Goal: Information Seeking & Learning: Learn about a topic

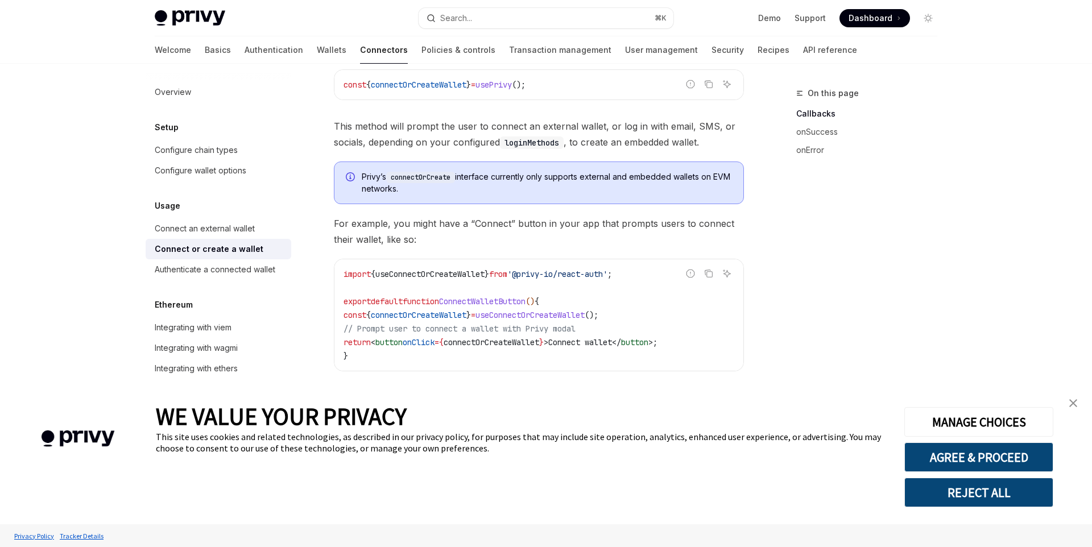
scroll to position [275, 0]
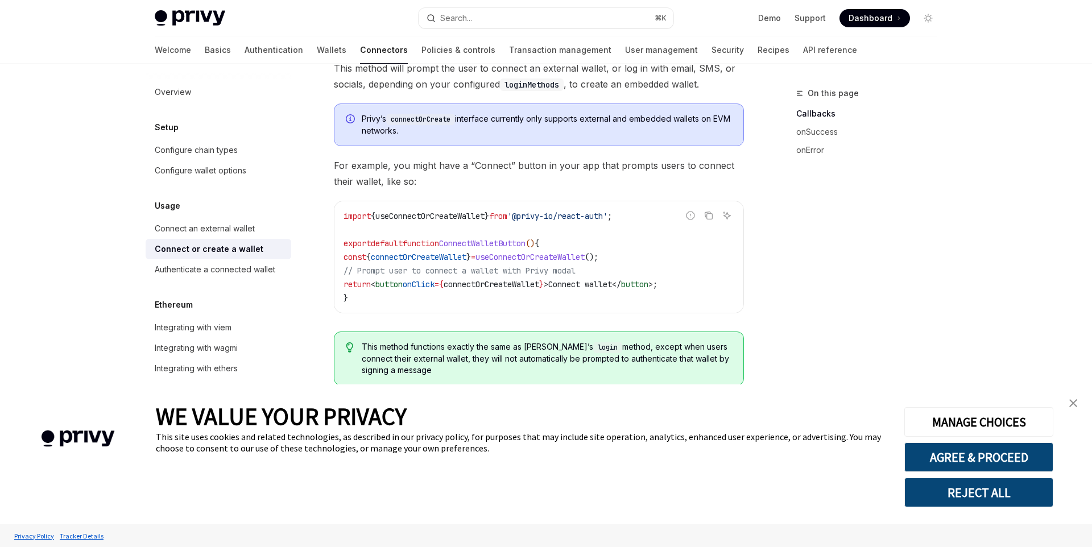
click at [1003, 492] on button "REJECT ALL" at bounding box center [978, 493] width 149 height 30
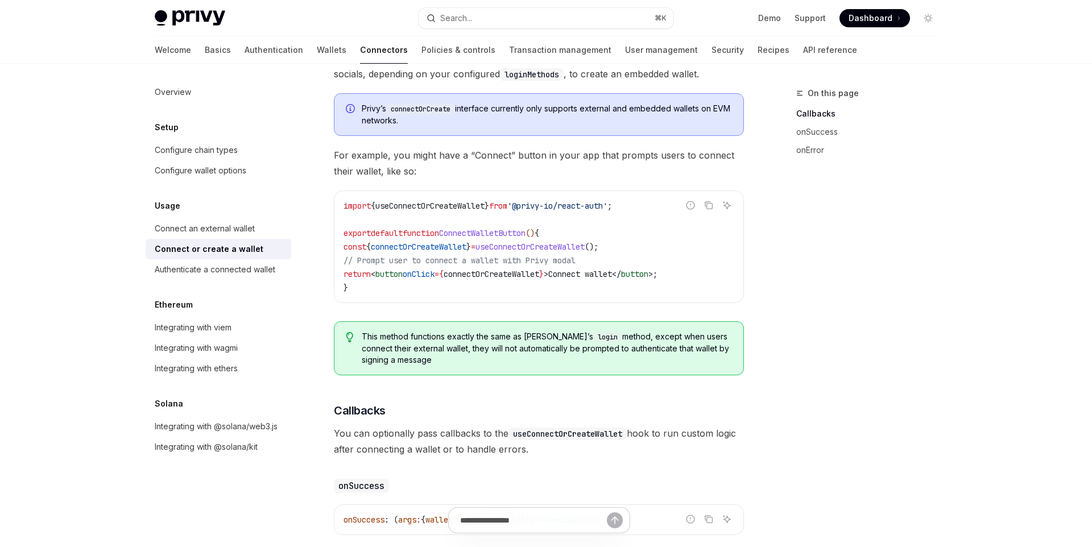
scroll to position [287, 0]
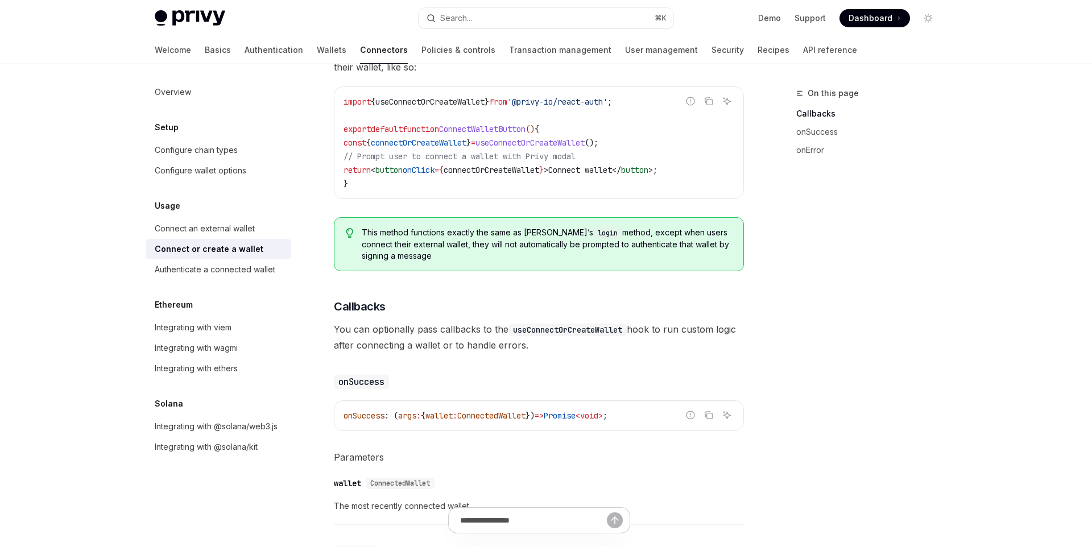
scroll to position [380, 0]
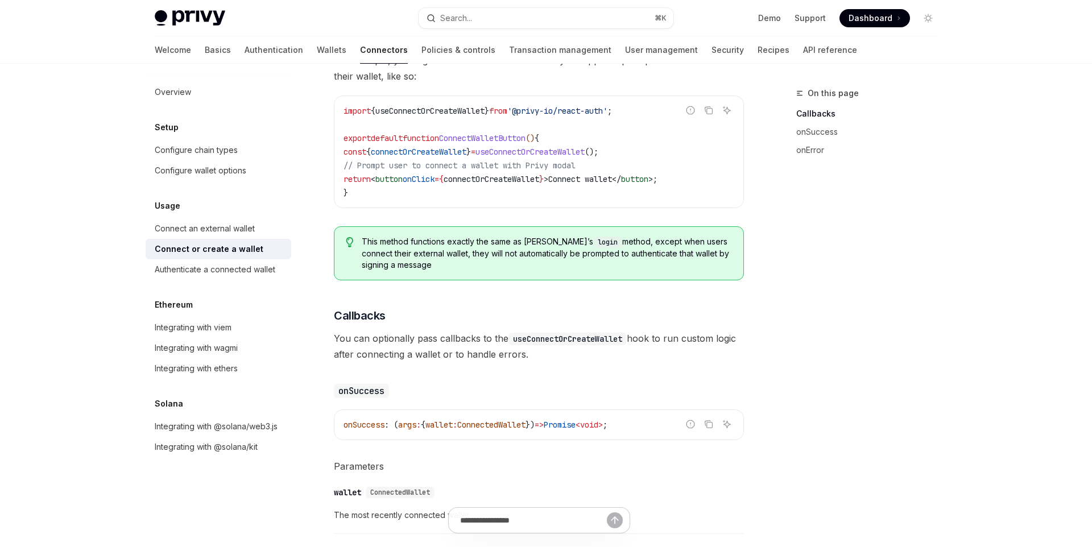
click at [860, 413] on div "On this page Callbacks onSuccess onError" at bounding box center [859, 316] width 173 height 460
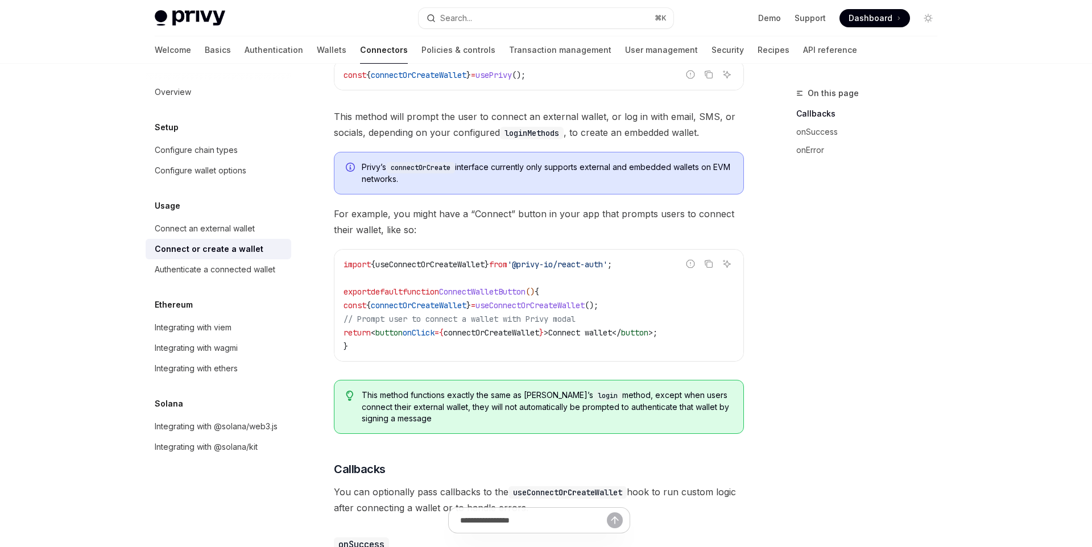
scroll to position [226, 0]
click at [201, 220] on link "Connect an external wallet" at bounding box center [219, 228] width 146 height 20
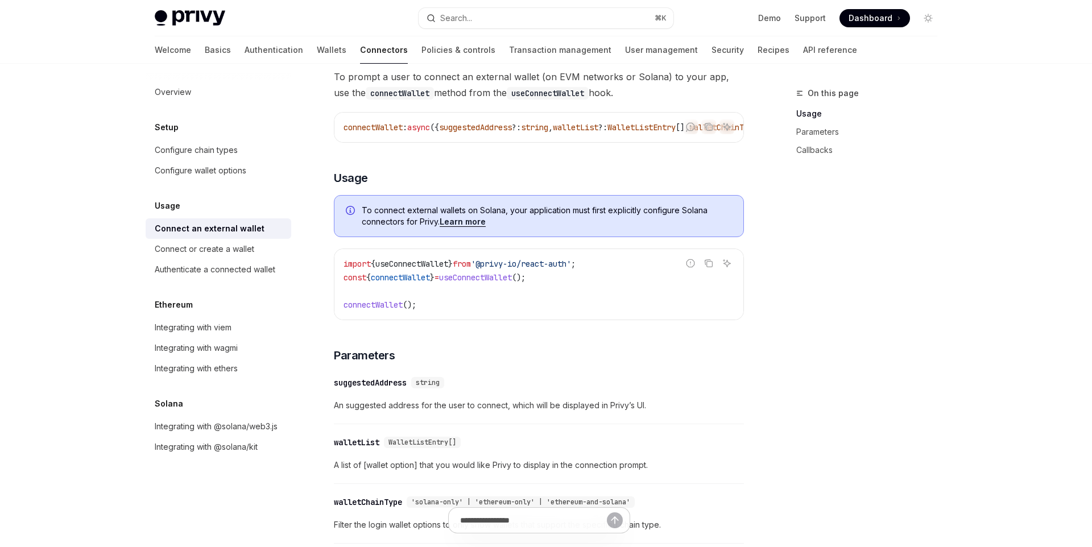
scroll to position [202, 0]
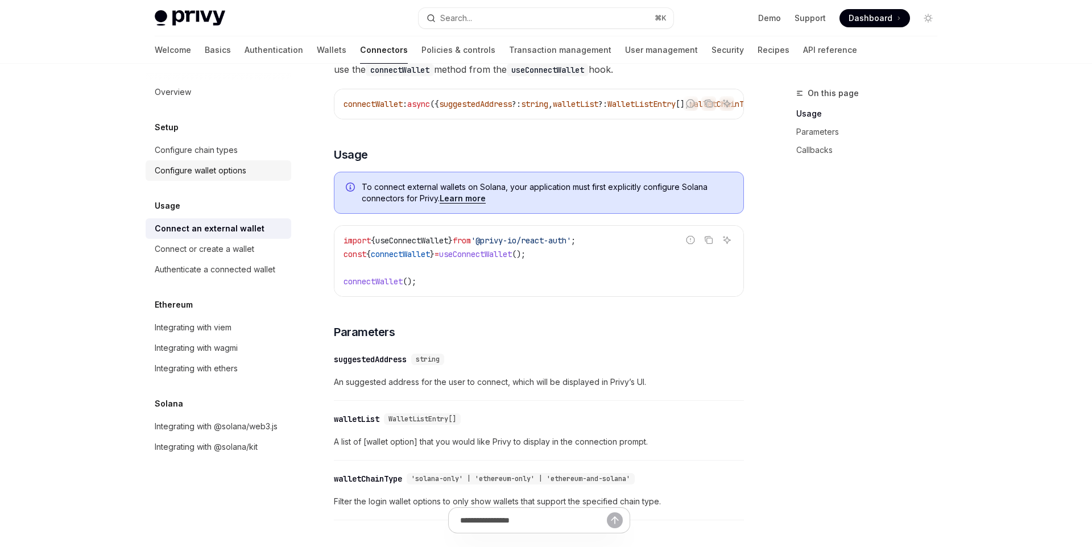
click at [202, 168] on div "Configure wallet options" at bounding box center [201, 171] width 92 height 14
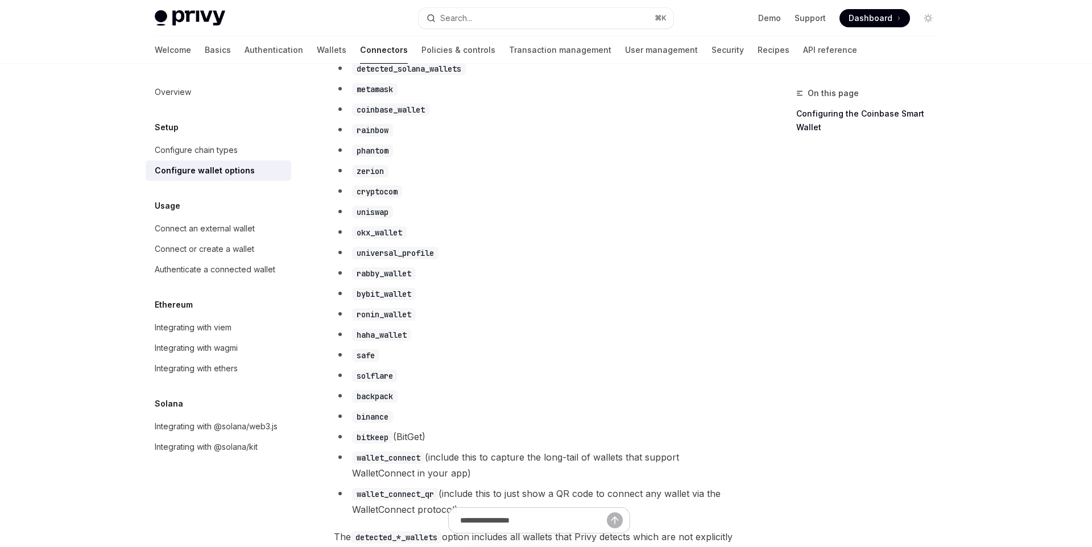
scroll to position [682, 0]
click at [370, 360] on code "safe" at bounding box center [365, 353] width 27 height 13
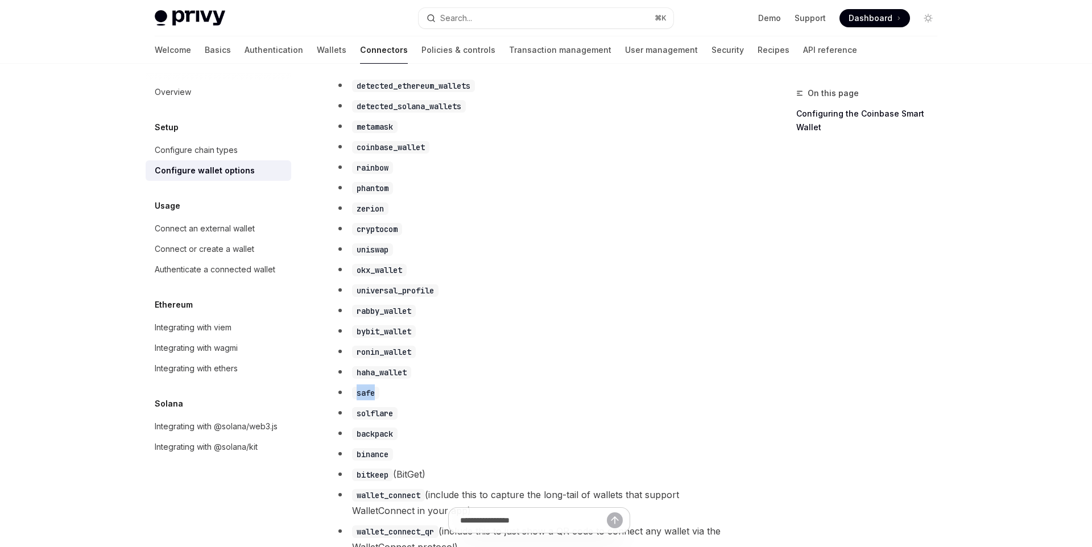
scroll to position [559, 0]
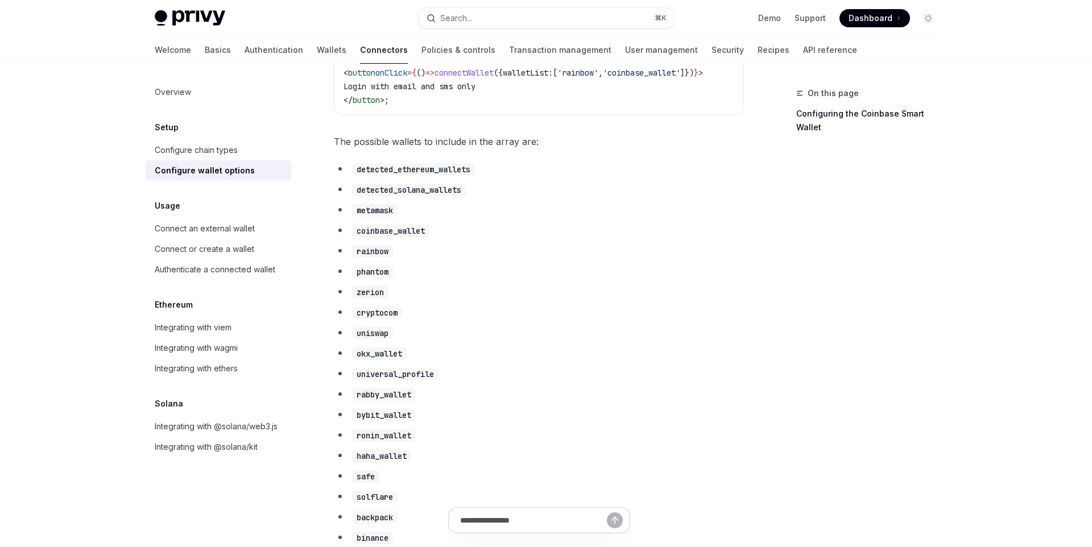
click at [659, 381] on li "universal_profile" at bounding box center [539, 374] width 410 height 16
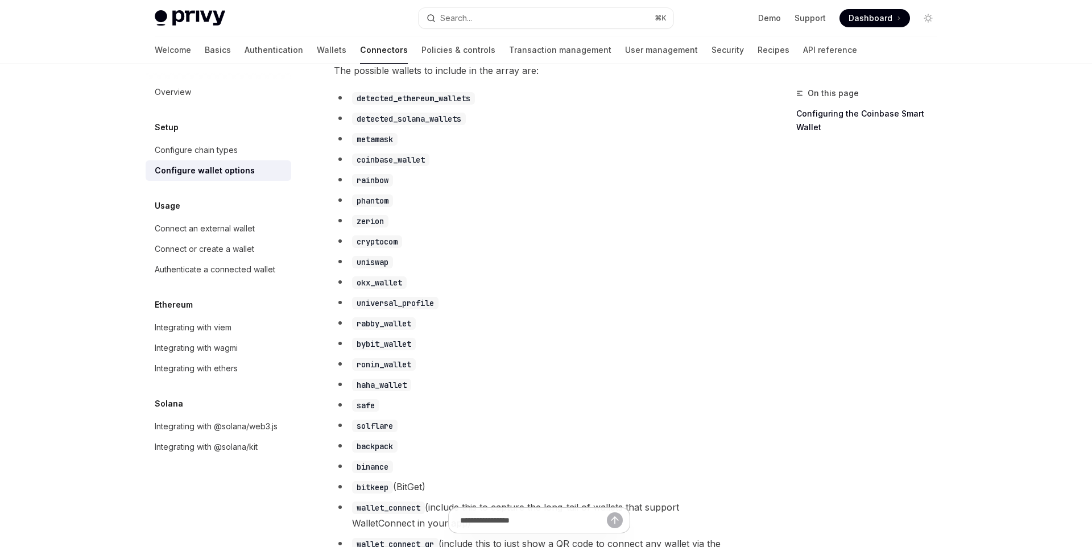
scroll to position [707, 0]
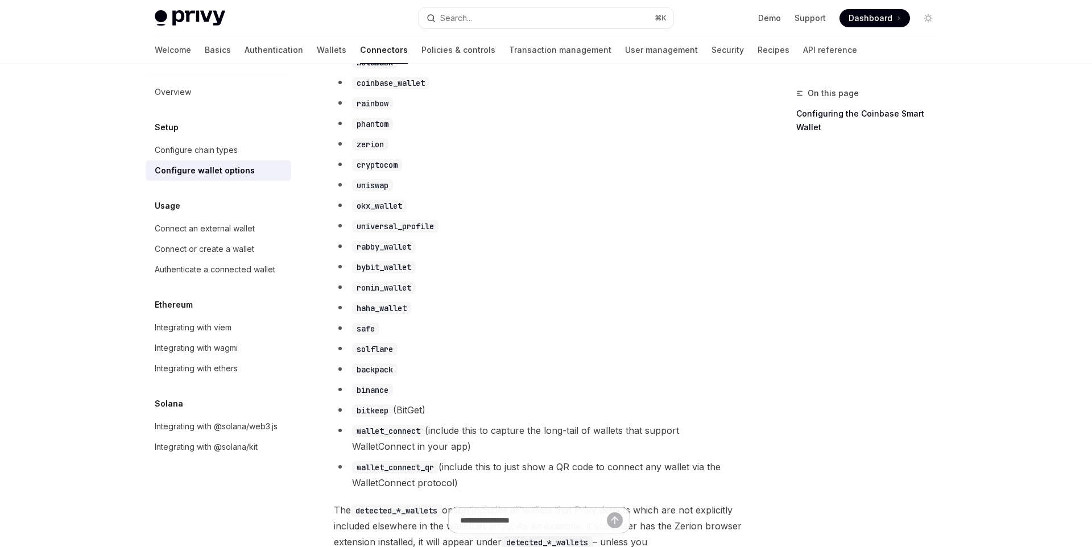
drag, startPoint x: 580, startPoint y: 393, endPoint x: 500, endPoint y: 432, distance: 88.5
click at [556, 397] on li "binance" at bounding box center [539, 389] width 410 height 16
click at [277, 268] on div "Authenticate a connected wallet" at bounding box center [220, 270] width 130 height 14
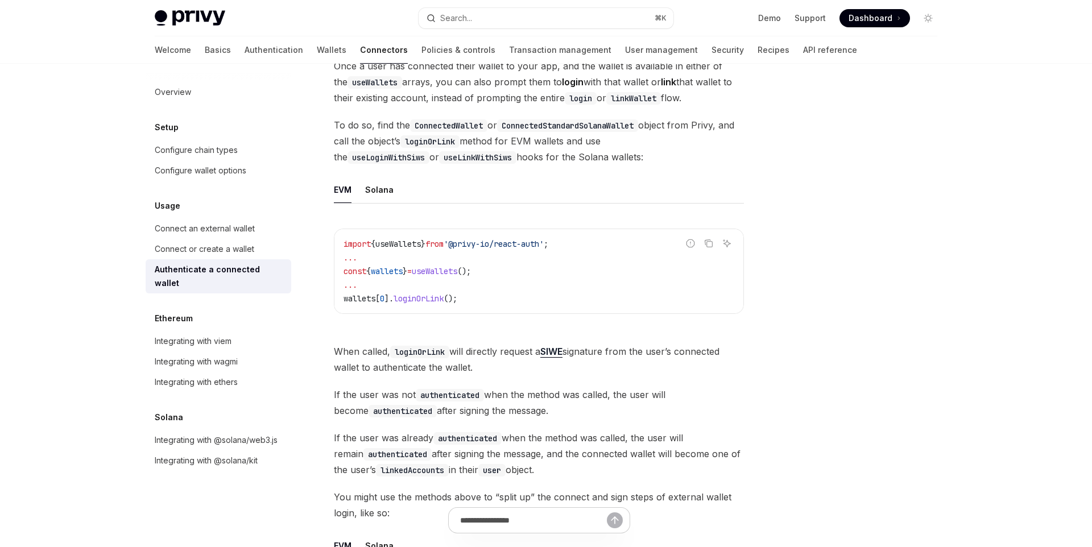
scroll to position [122, 0]
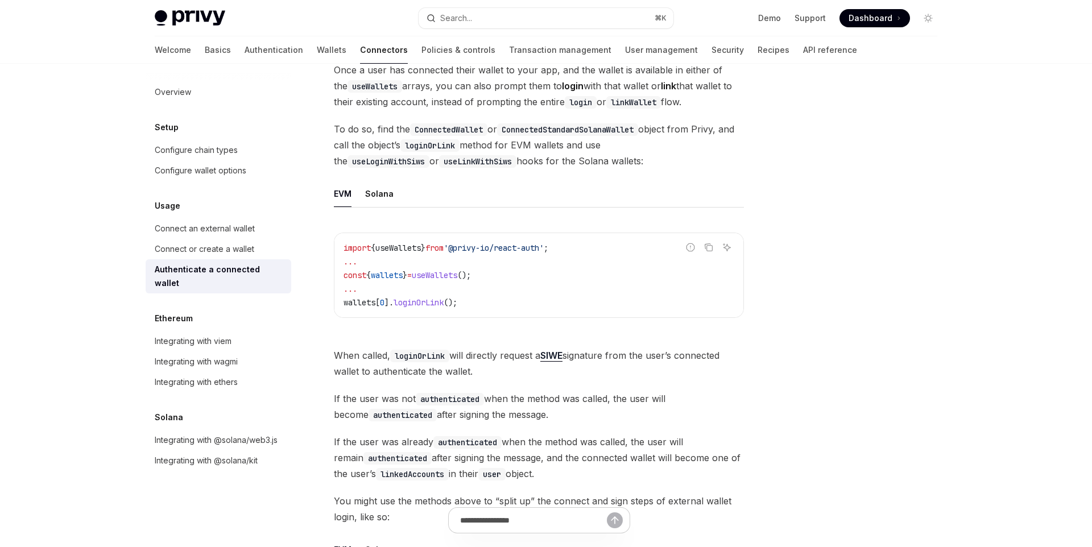
click at [899, 382] on div at bounding box center [859, 316] width 173 height 460
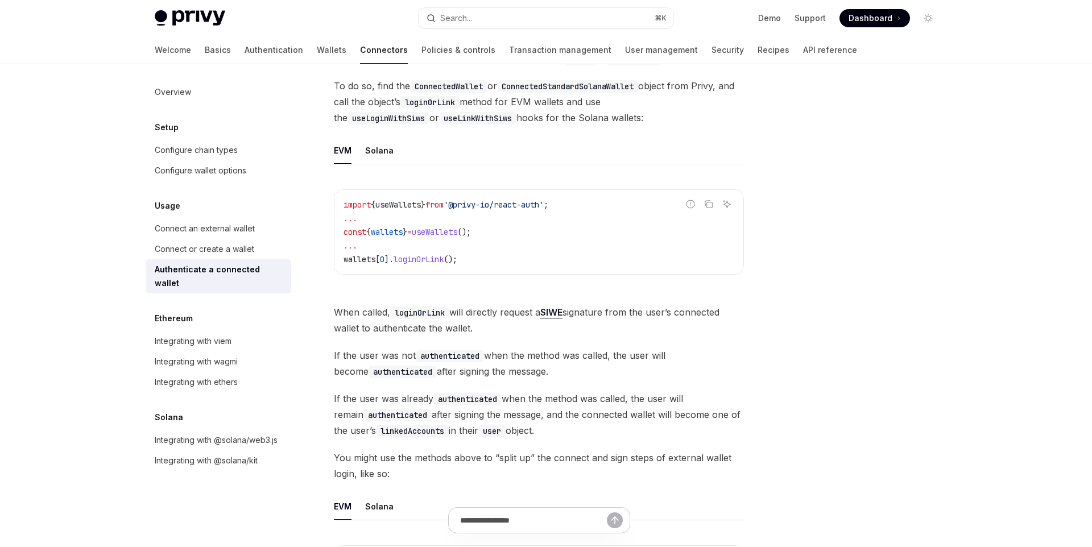
scroll to position [160, 0]
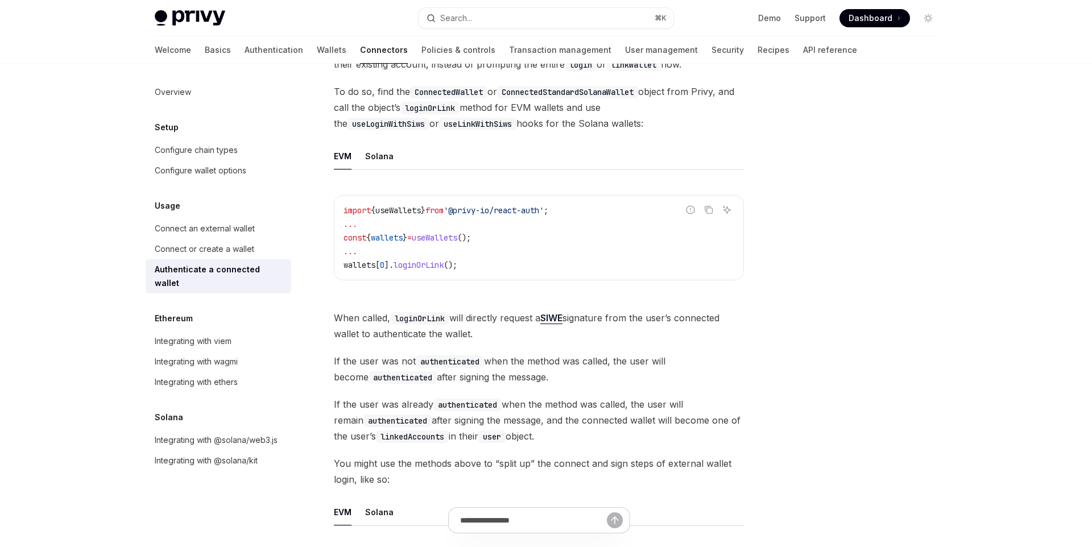
click at [408, 261] on span "loginOrLink" at bounding box center [418, 265] width 50 height 10
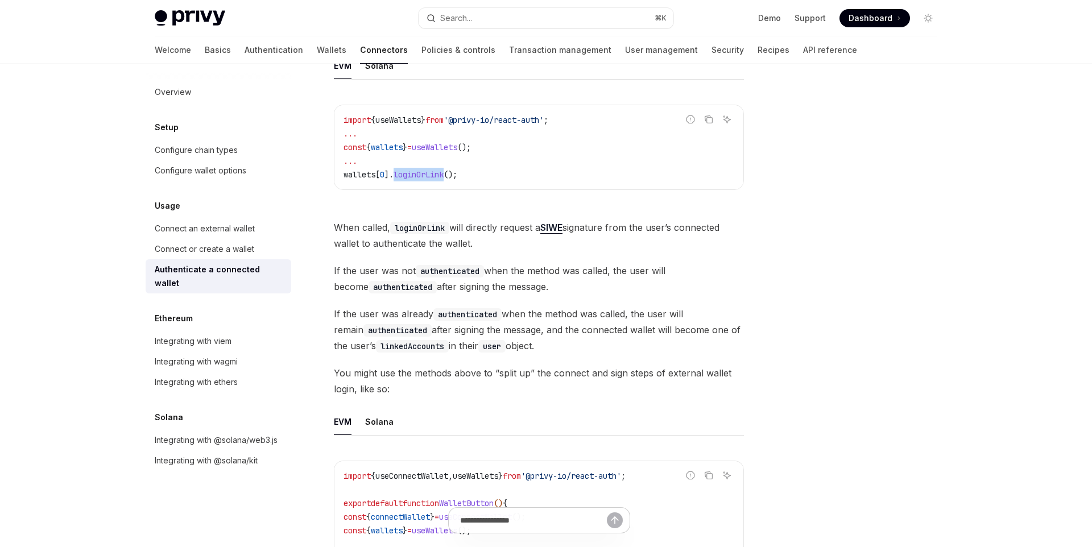
scroll to position [252, 0]
click at [808, 430] on div at bounding box center [859, 316] width 173 height 460
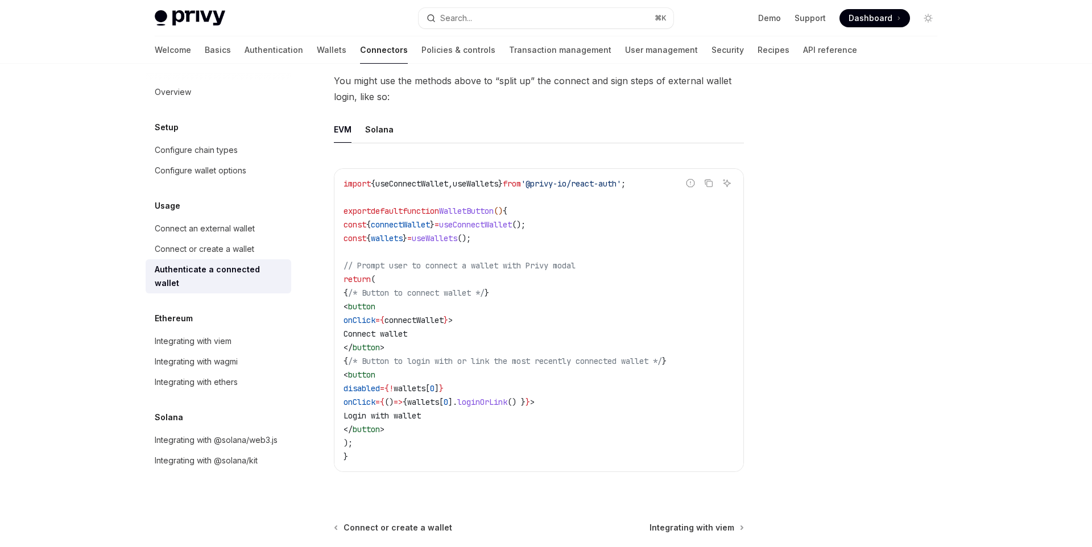
scroll to position [484, 0]
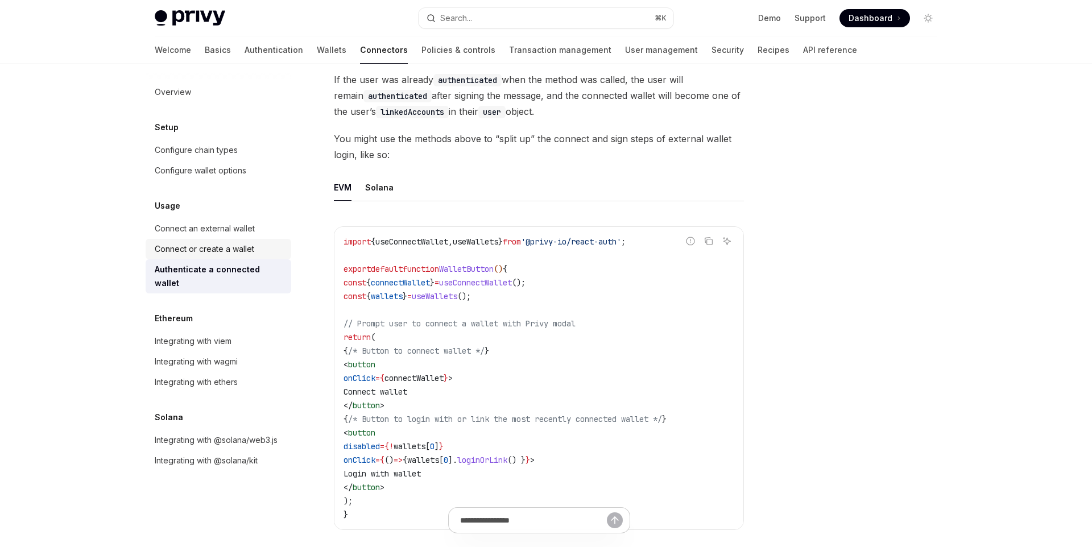
click at [258, 251] on div "Connect or create a wallet" at bounding box center [220, 249] width 130 height 14
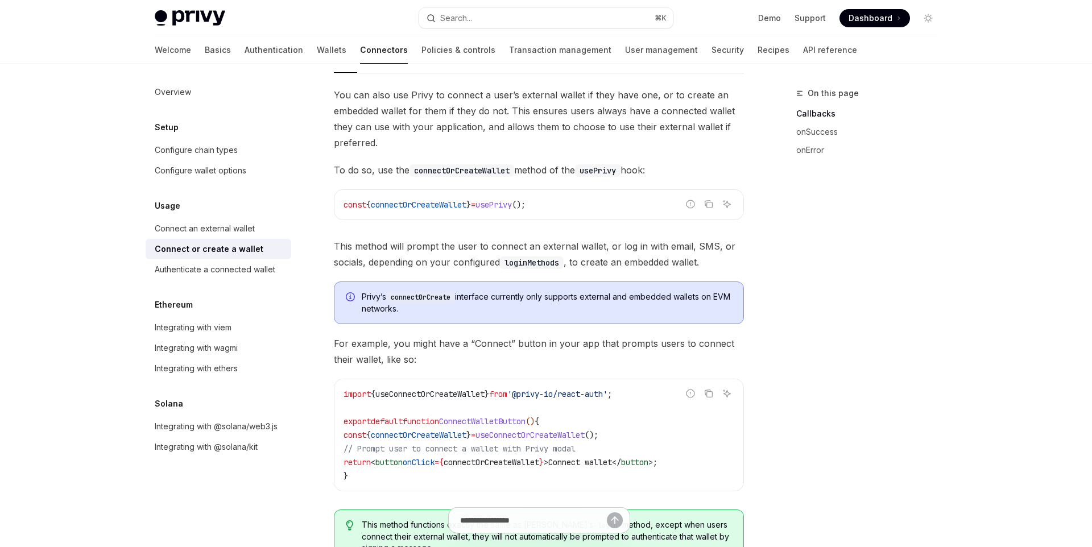
scroll to position [202, 0]
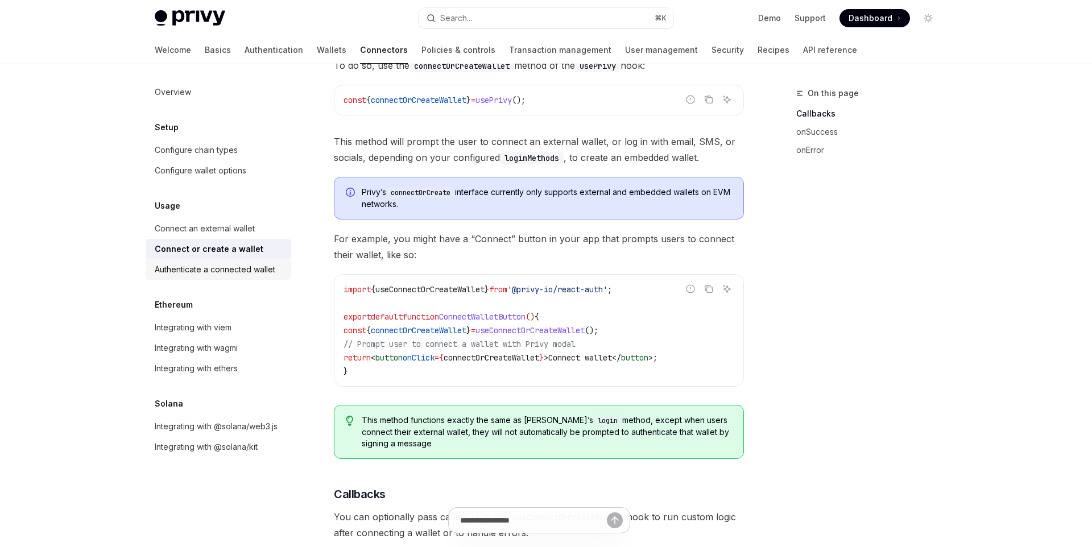
click at [240, 264] on div "Authenticate a connected wallet" at bounding box center [215, 270] width 121 height 14
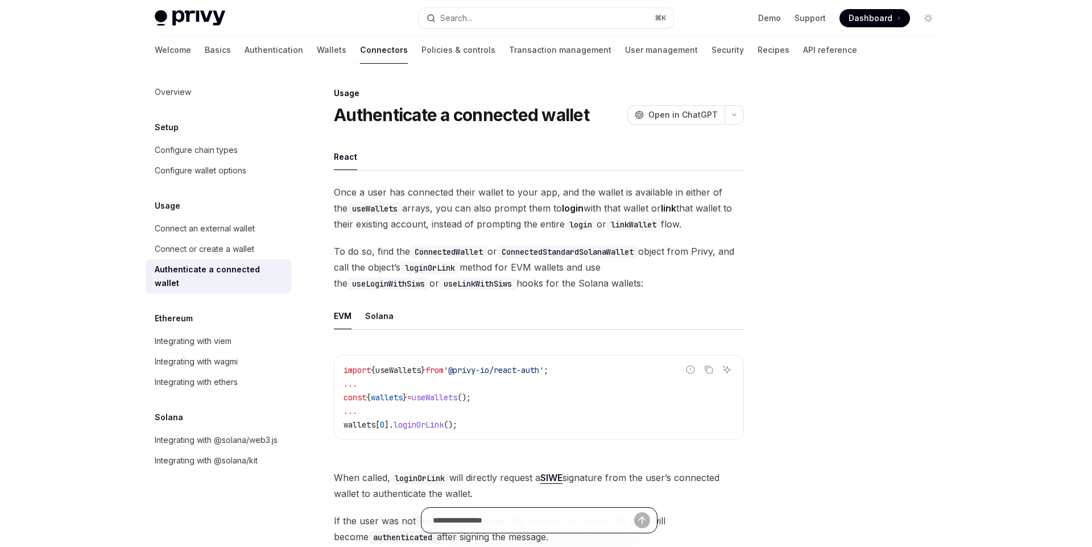
click at [543, 519] on input "Ask a question..." at bounding box center [533, 520] width 201 height 25
click at [806, 337] on div at bounding box center [859, 316] width 173 height 460
click at [189, 88] on div "Overview" at bounding box center [173, 92] width 36 height 14
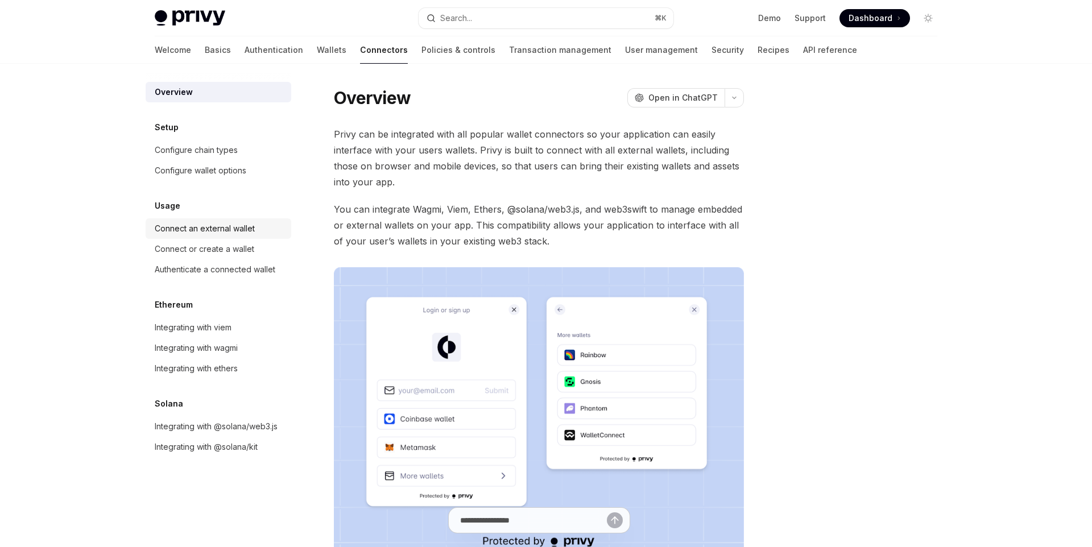
click at [214, 230] on div "Connect an external wallet" at bounding box center [205, 229] width 100 height 14
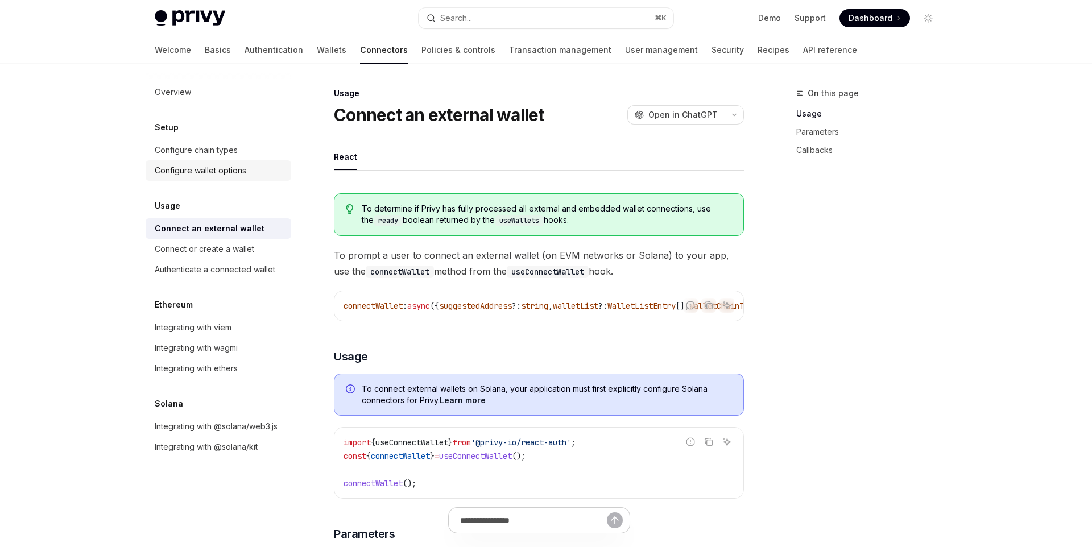
click at [226, 171] on div "Configure wallet options" at bounding box center [201, 171] width 92 height 14
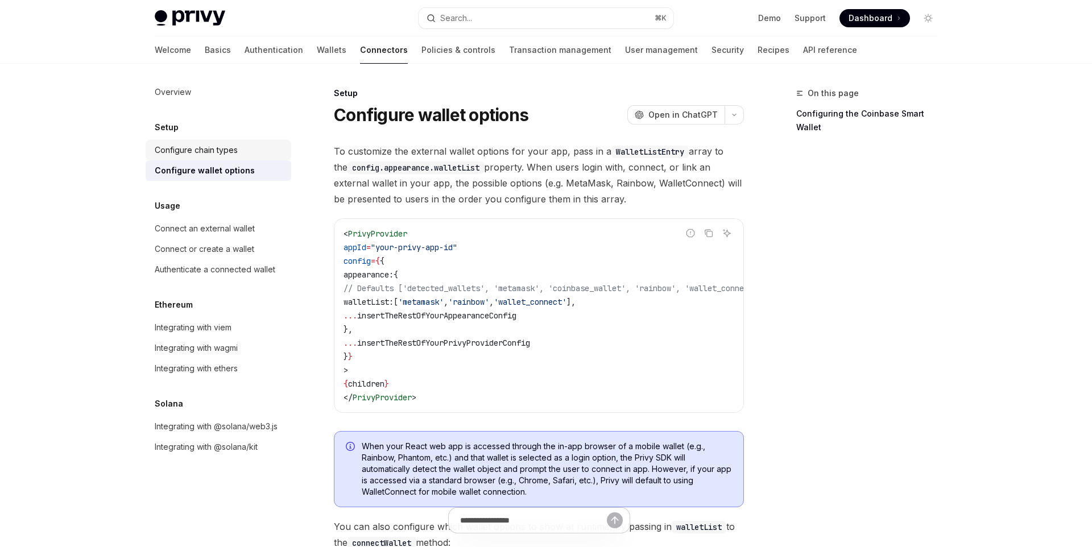
click at [229, 154] on div "Configure chain types" at bounding box center [196, 150] width 83 height 14
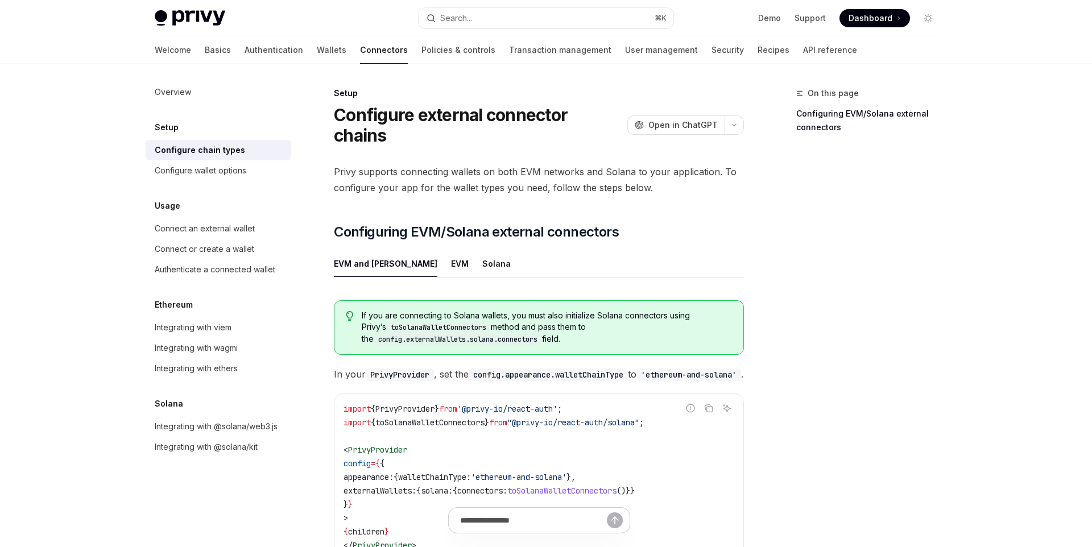
scroll to position [129, 0]
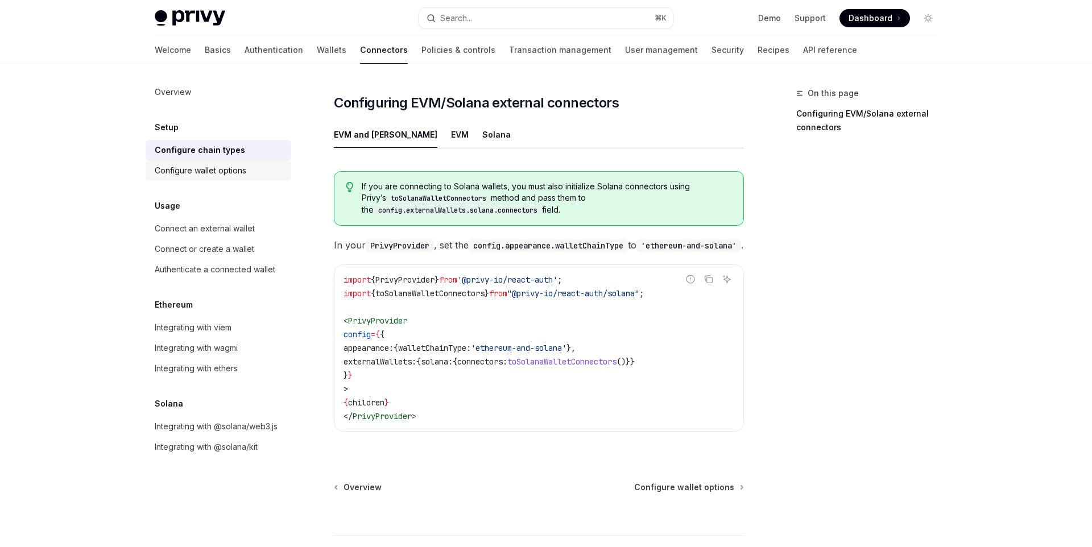
click at [244, 169] on div "Configure wallet options" at bounding box center [201, 171] width 92 height 14
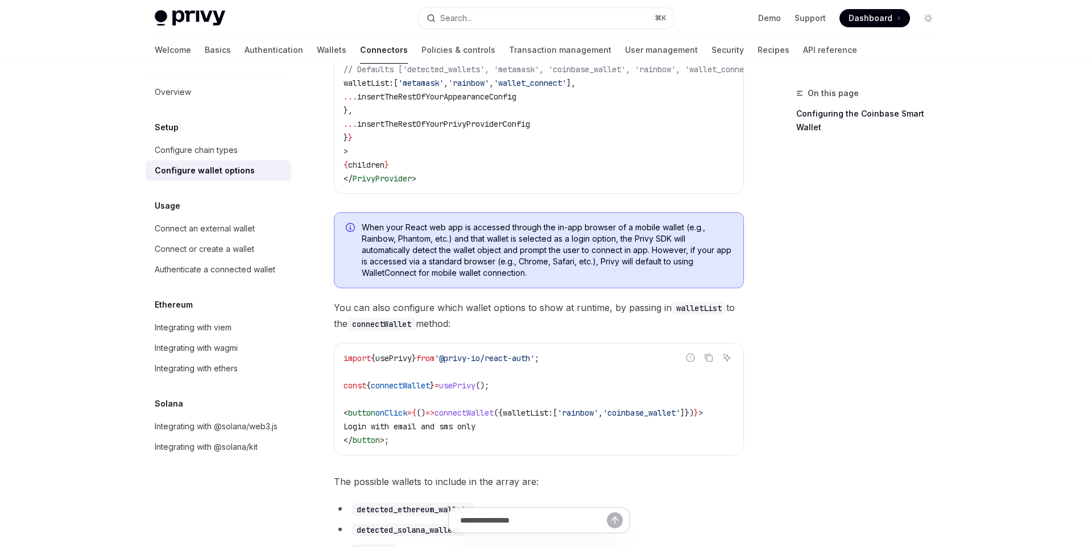
scroll to position [221, 0]
click at [254, 233] on div "Connect an external wallet" at bounding box center [205, 229] width 100 height 14
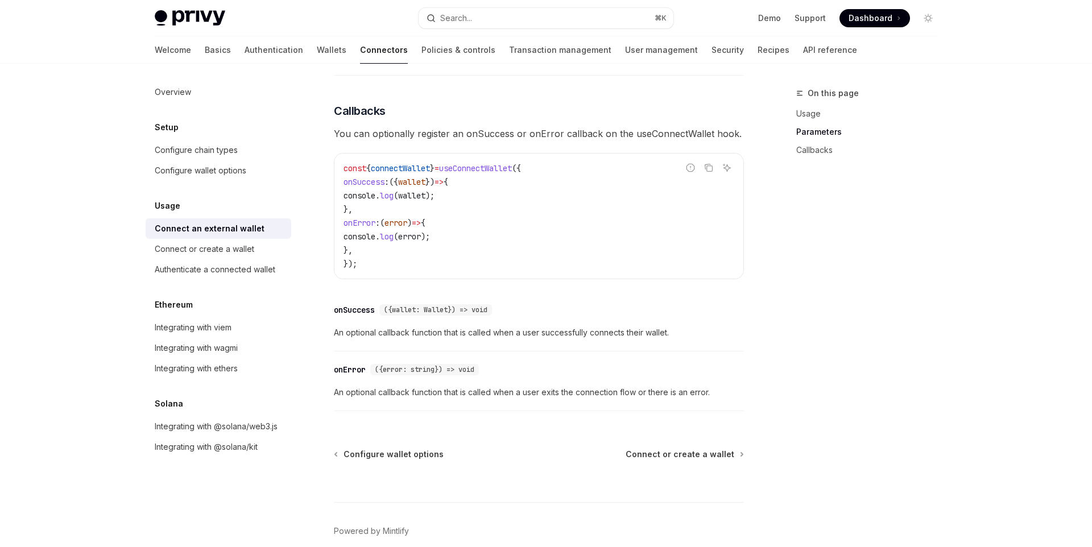
scroll to position [645, 0]
click at [199, 325] on div "Integrating with viem" at bounding box center [193, 328] width 77 height 14
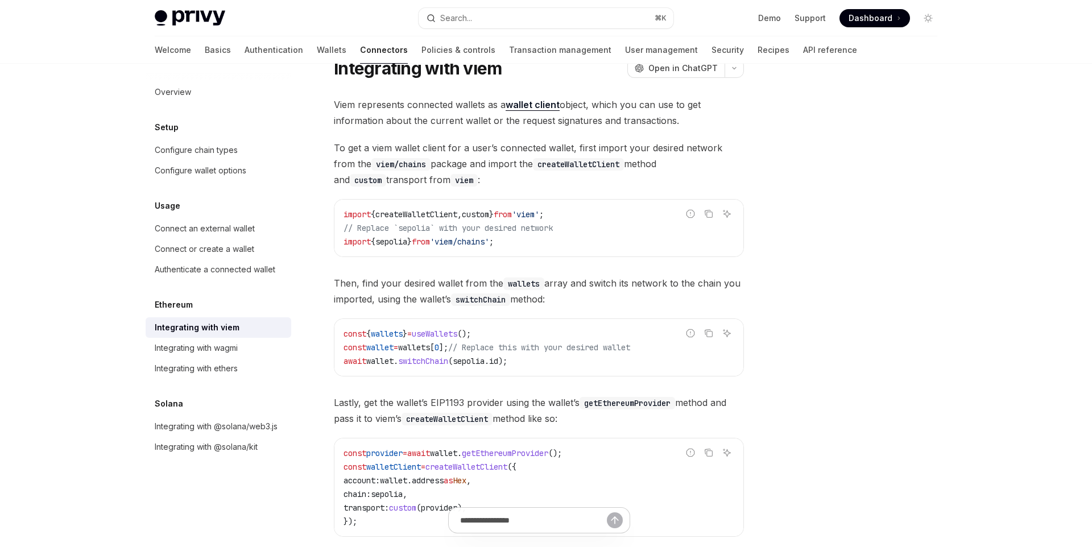
scroll to position [147, 0]
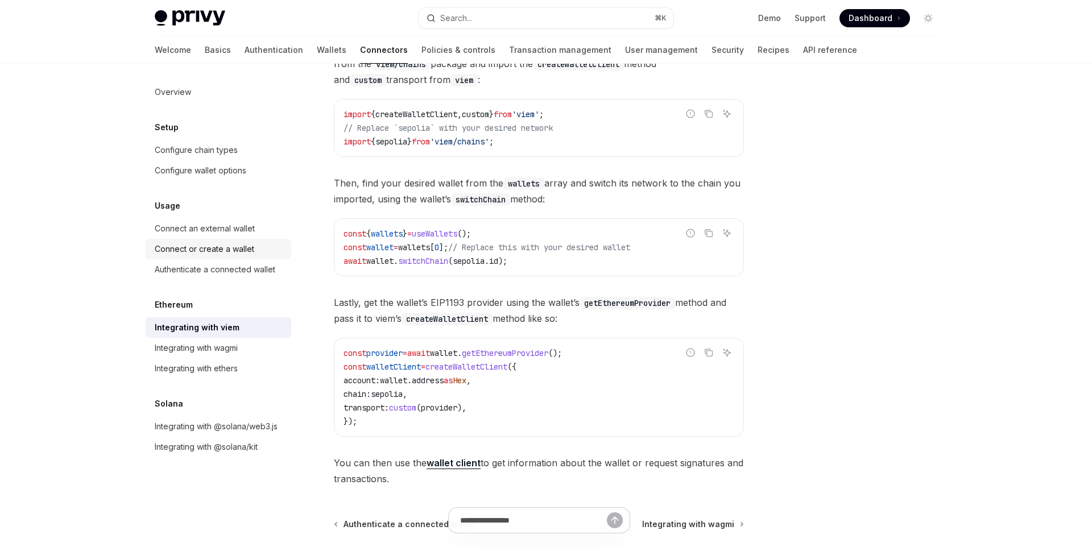
click at [263, 240] on link "Connect or create a wallet" at bounding box center [219, 249] width 146 height 20
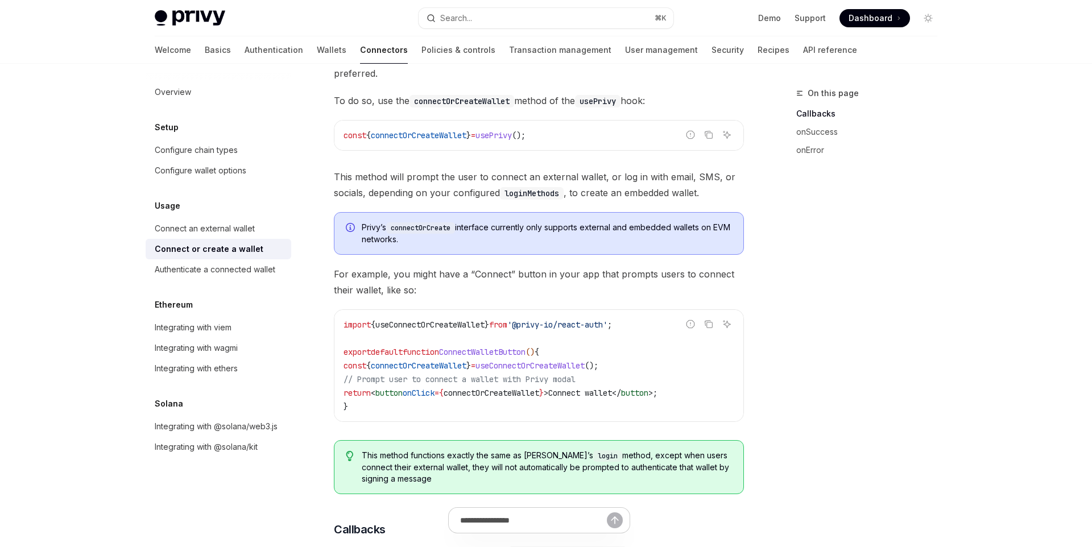
scroll to position [186, 0]
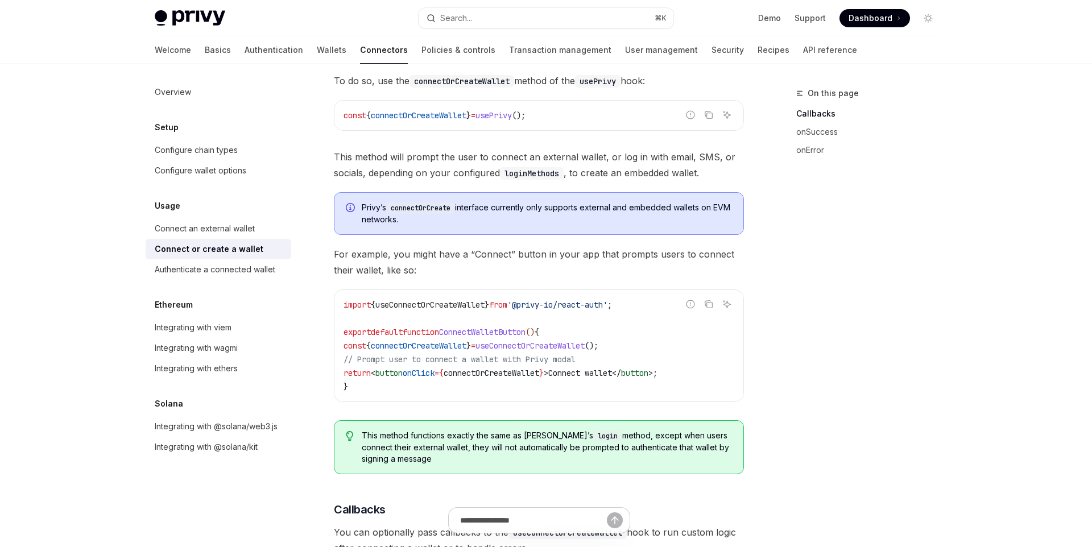
click at [567, 350] on span "useConnectOrCreateWallet" at bounding box center [529, 346] width 109 height 10
drag, startPoint x: 578, startPoint y: 305, endPoint x: 536, endPoint y: 305, distance: 41.5
click at [536, 305] on span "'@privy-io/react-auth'" at bounding box center [557, 305] width 100 height 10
copy span "@privy-io"
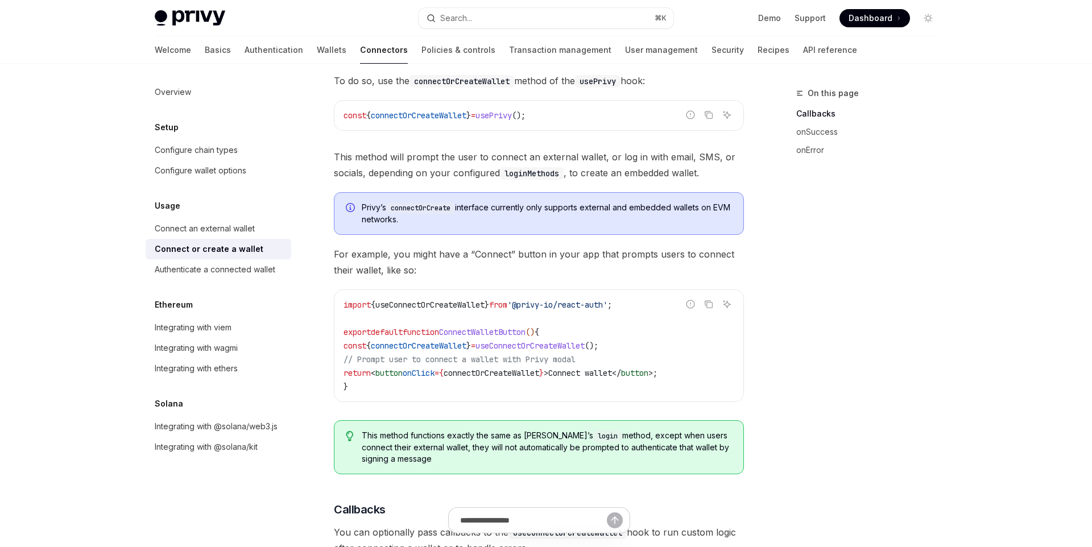
click at [922, 268] on div "On this page Callbacks onSuccess onError" at bounding box center [859, 316] width 173 height 460
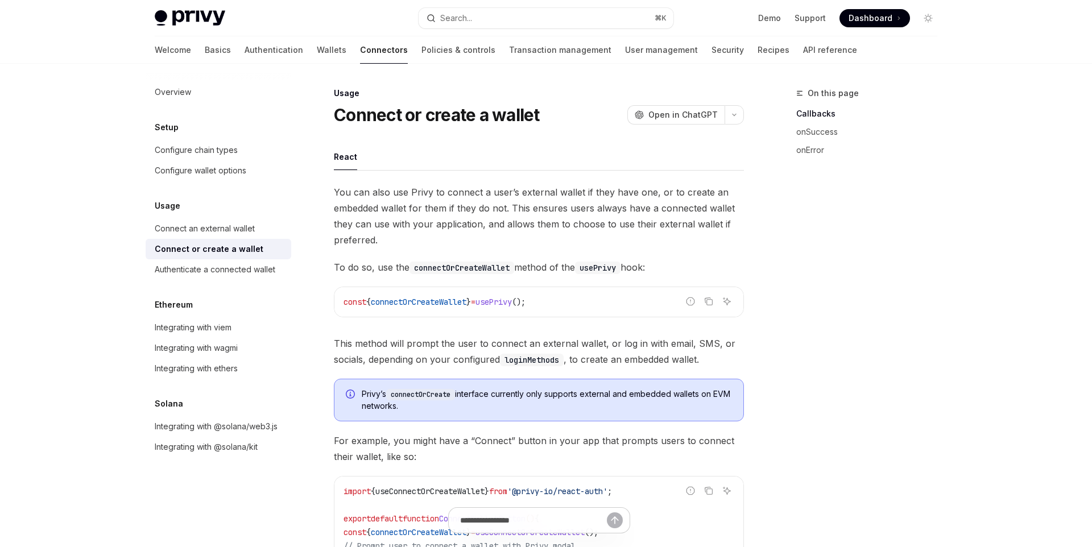
click at [182, 51] on div "Welcome Basics Authentication Wallets Connectors Policies & controls Transactio…" at bounding box center [506, 49] width 702 height 27
click at [205, 52] on link "Basics" at bounding box center [218, 49] width 26 height 27
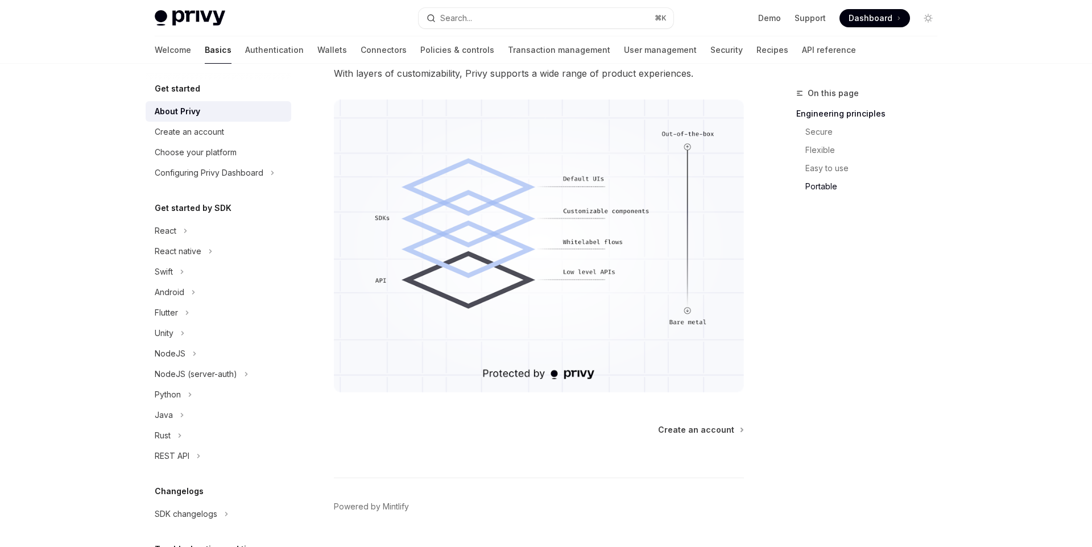
scroll to position [955, 0]
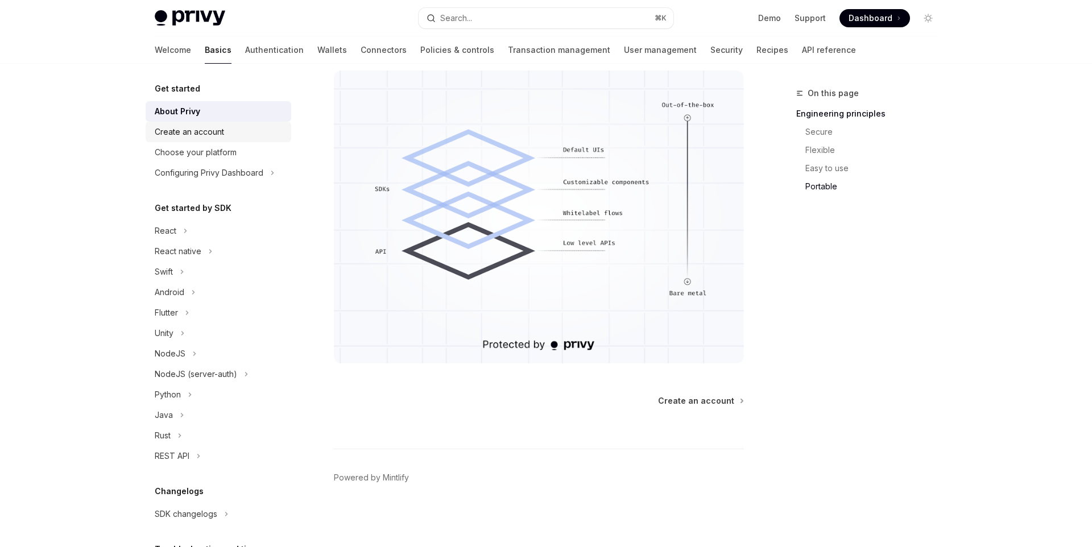
click at [244, 135] on div "Create an account" at bounding box center [220, 132] width 130 height 14
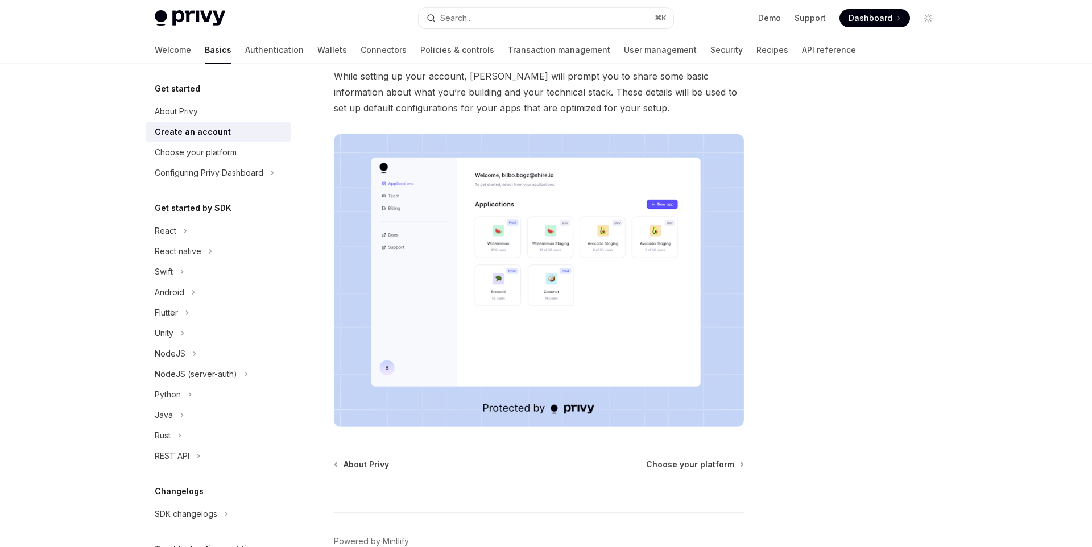
scroll to position [182, 0]
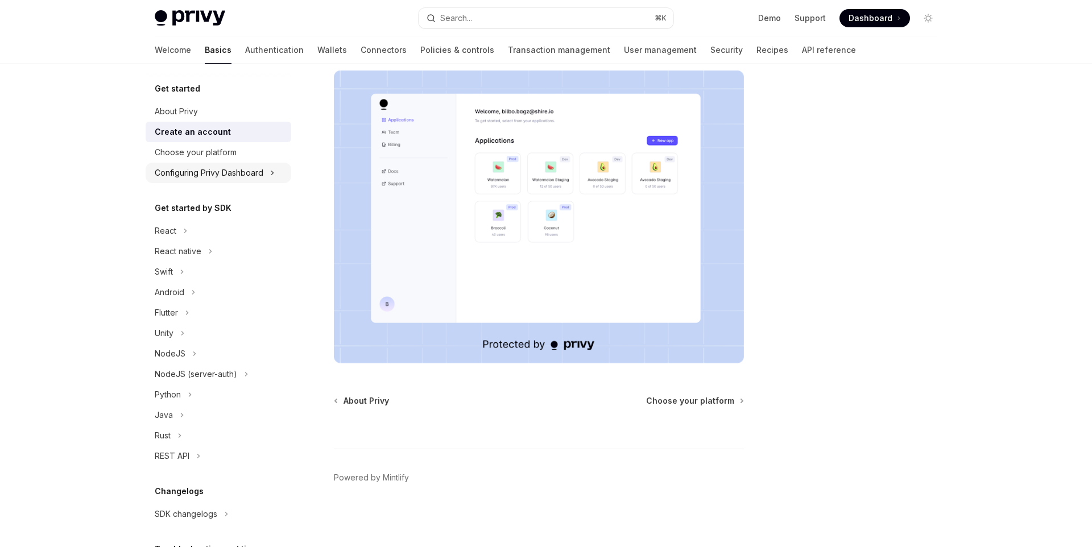
click at [258, 173] on div "Configuring Privy Dashboard" at bounding box center [209, 173] width 109 height 14
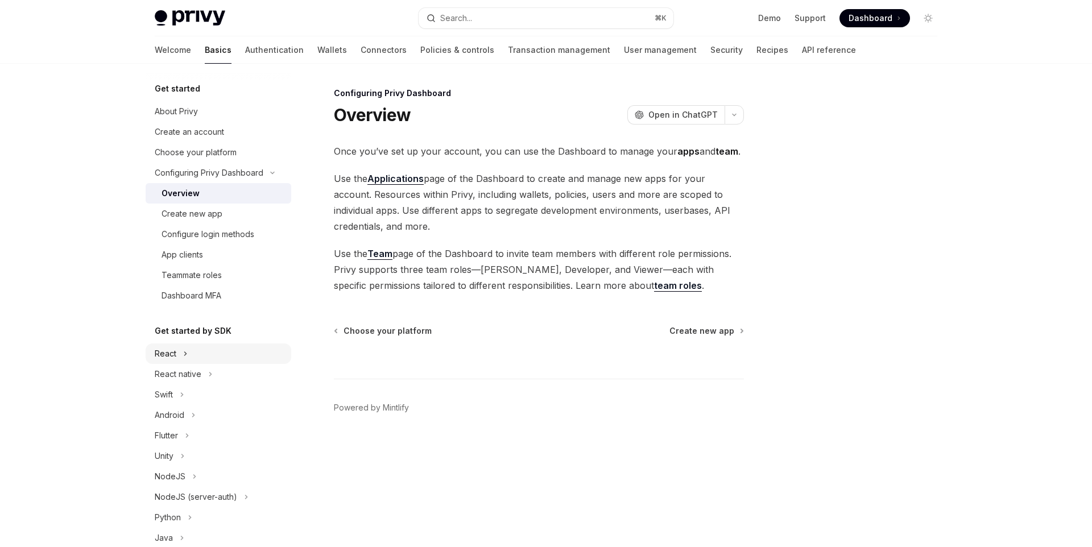
click at [213, 354] on button "React" at bounding box center [219, 353] width 146 height 20
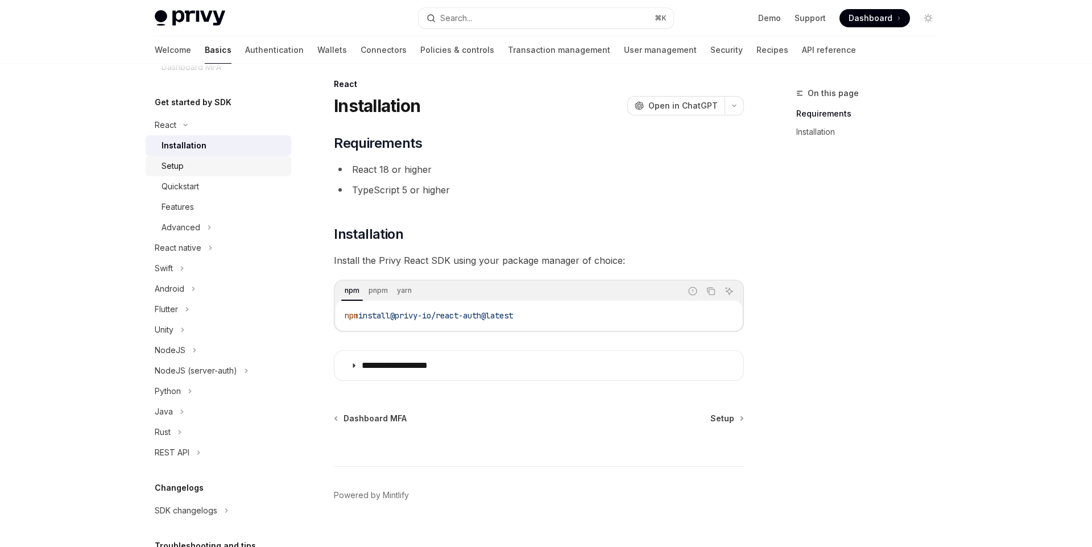
scroll to position [324, 0]
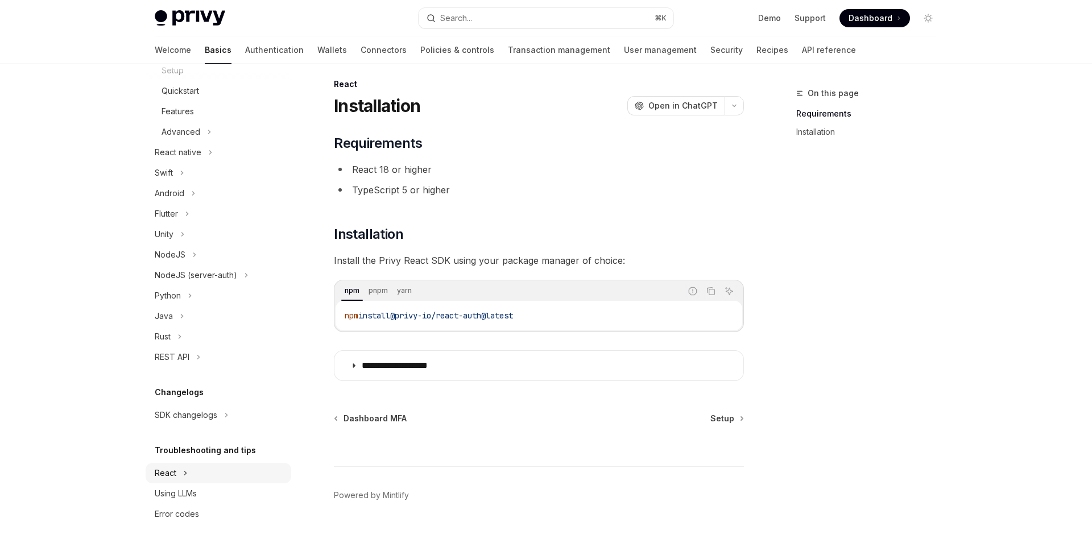
click at [212, 470] on button "React" at bounding box center [219, 473] width 146 height 20
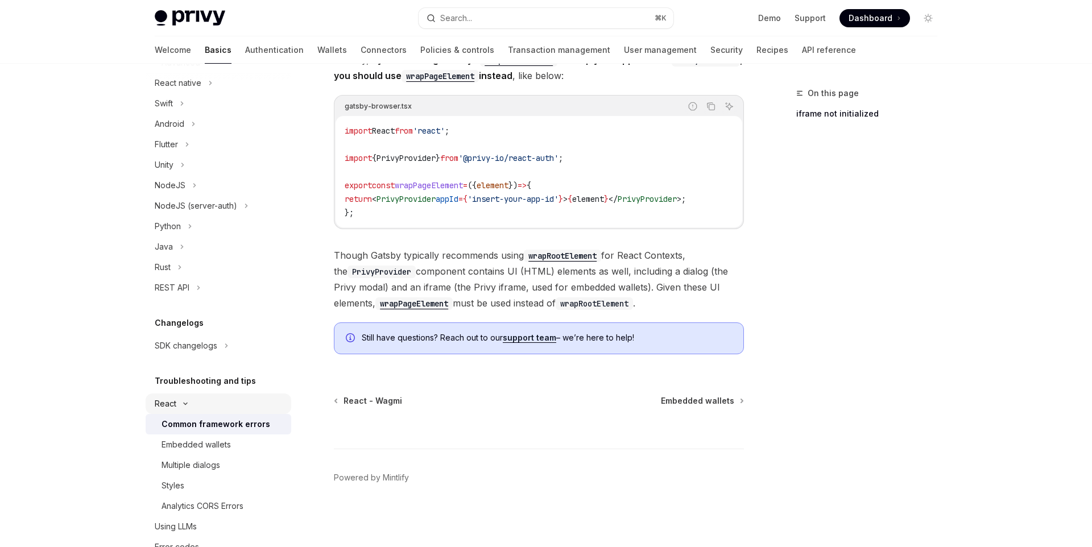
scroll to position [396, 0]
click at [221, 467] on div "Multiple dialogs" at bounding box center [222, 463] width 123 height 14
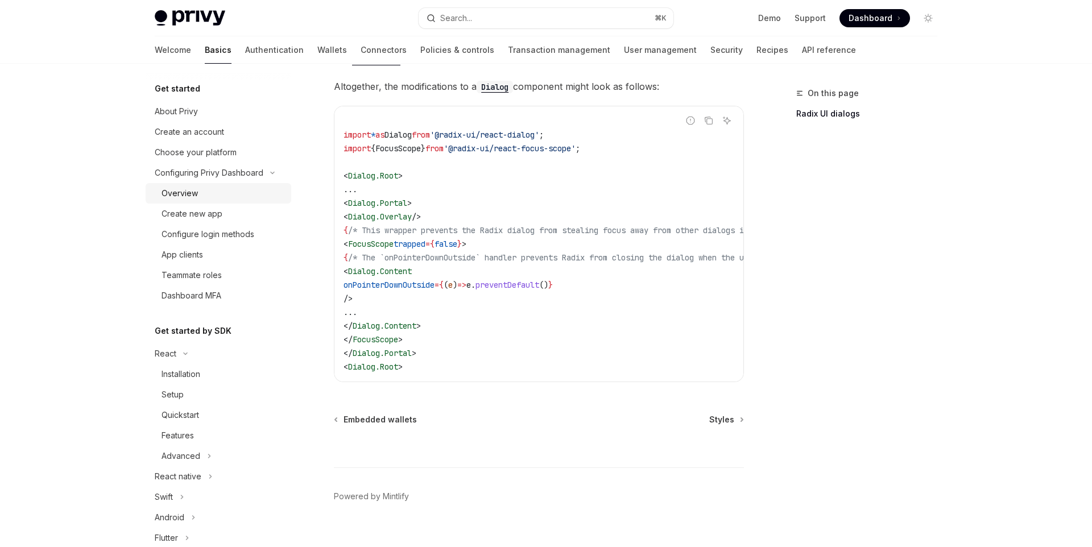
click at [222, 196] on div "Overview" at bounding box center [222, 193] width 123 height 14
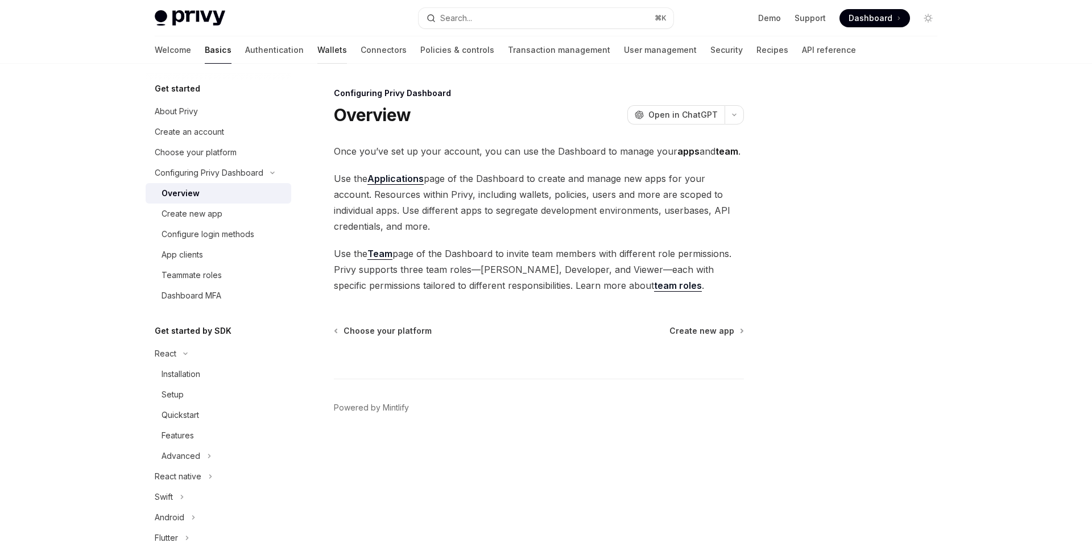
click at [317, 60] on link "Wallets" at bounding box center [332, 49] width 30 height 27
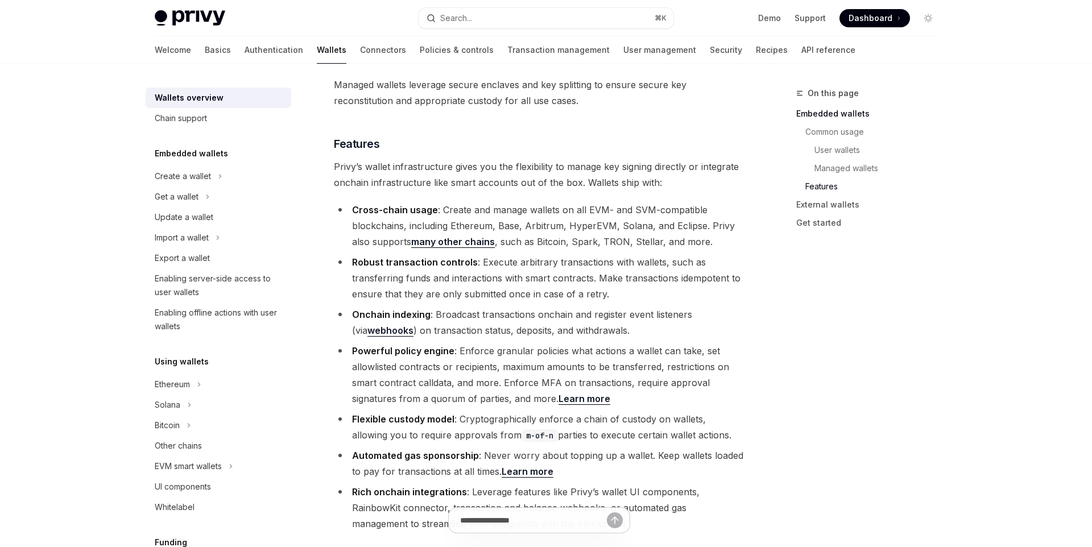
scroll to position [1144, 0]
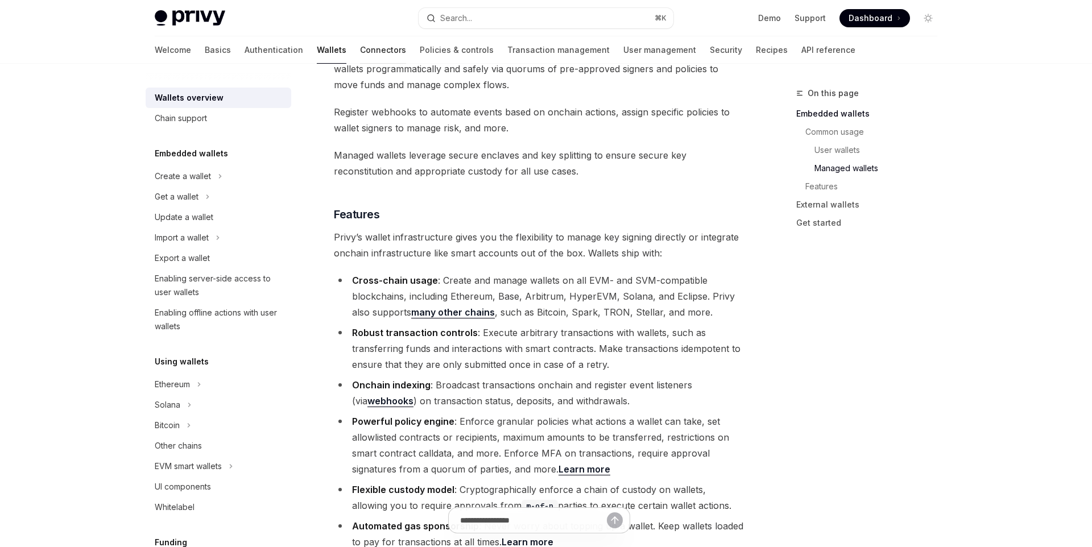
click at [360, 51] on link "Connectors" at bounding box center [383, 49] width 46 height 27
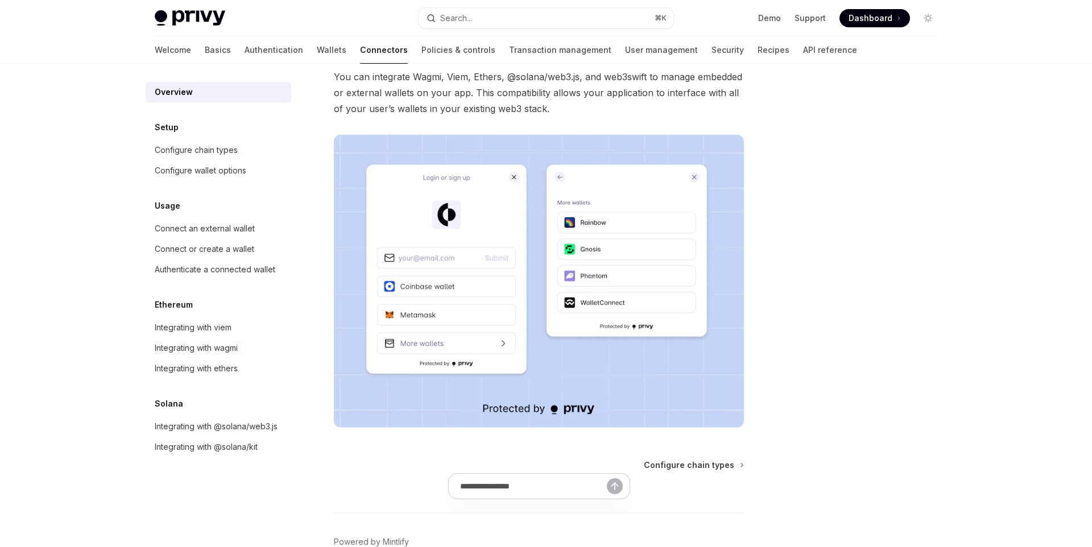
scroll to position [22, 0]
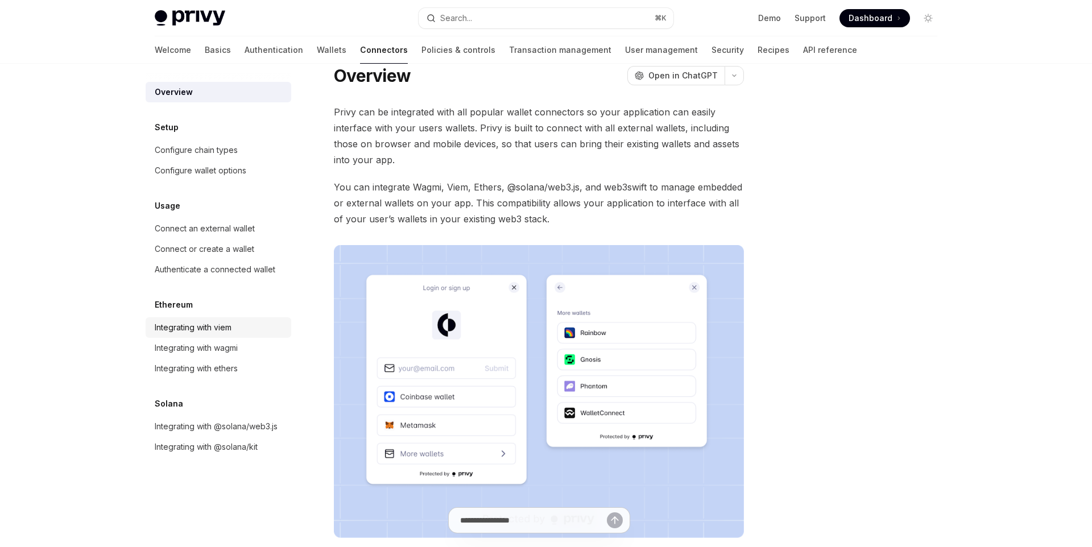
click at [239, 327] on div "Integrating with viem" at bounding box center [220, 328] width 130 height 14
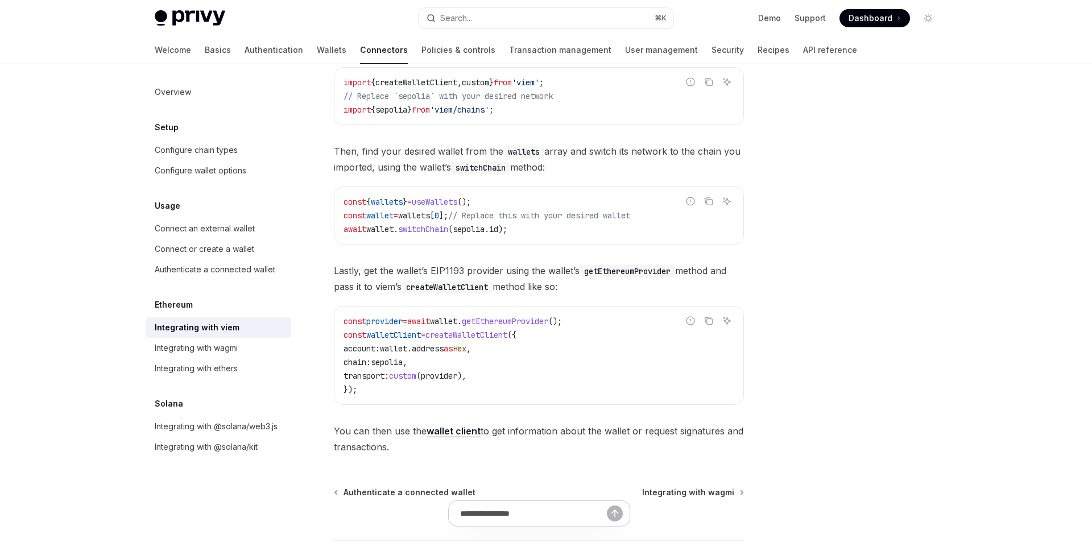
scroll to position [168, 0]
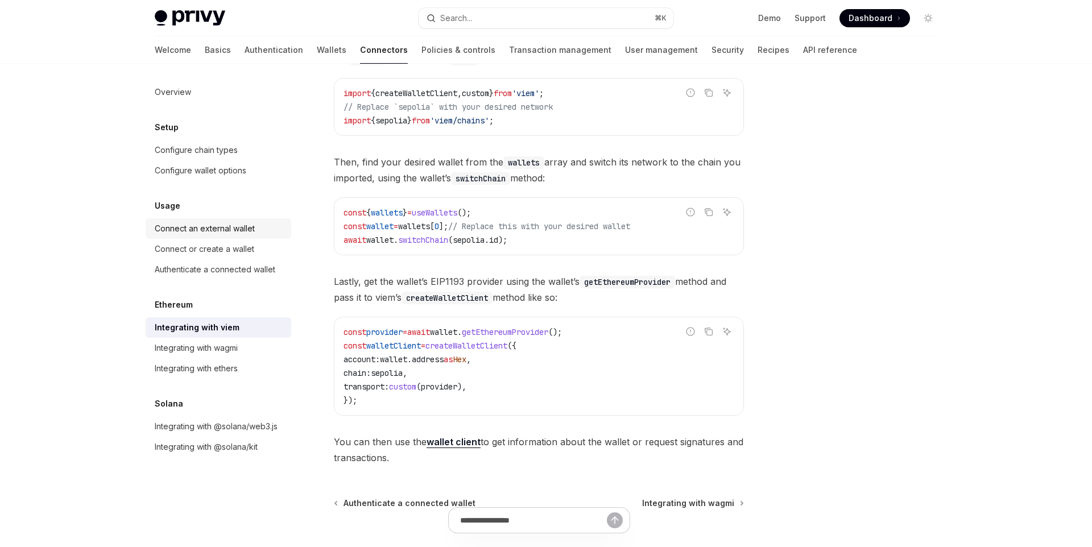
click at [257, 230] on div "Connect an external wallet" at bounding box center [220, 229] width 130 height 14
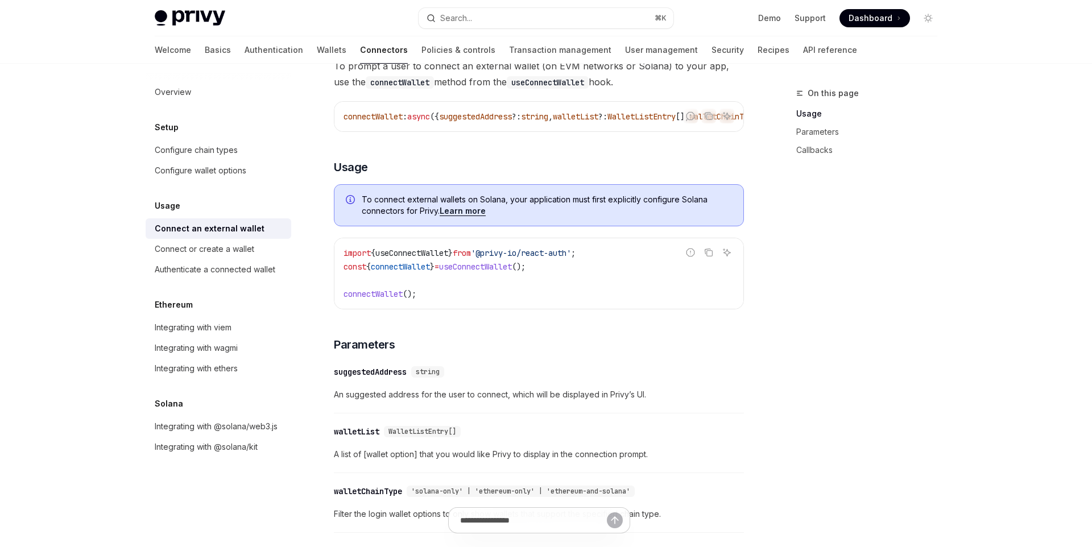
scroll to position [250, 0]
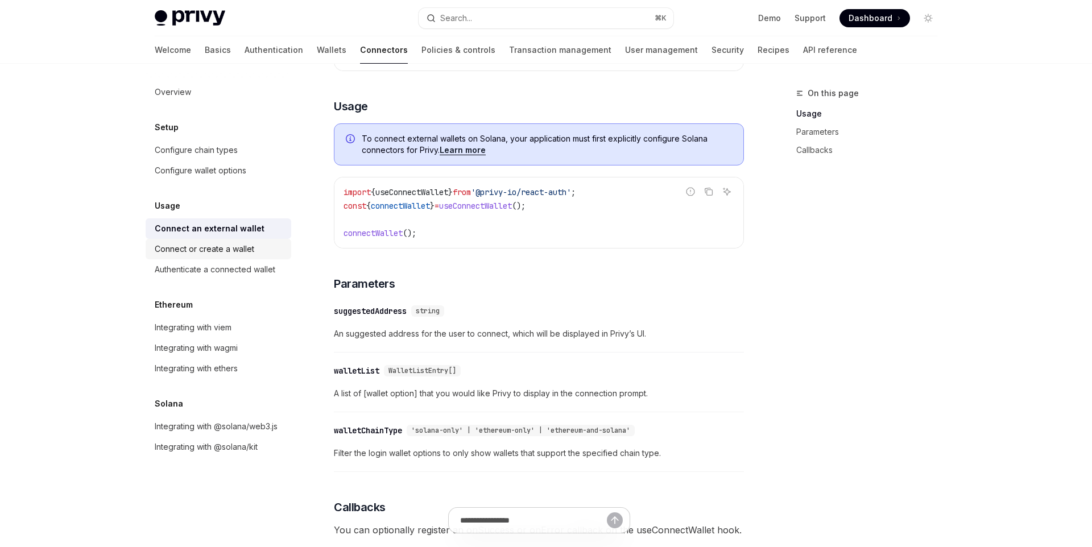
click at [275, 245] on div "Connect or create a wallet" at bounding box center [220, 249] width 130 height 14
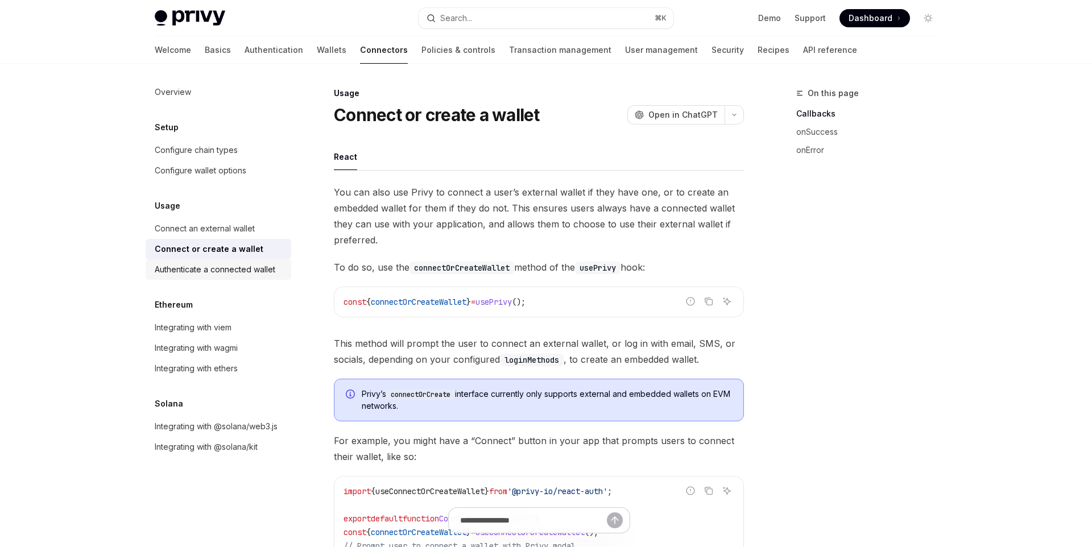
click at [279, 270] on div "Authenticate a connected wallet" at bounding box center [220, 270] width 130 height 14
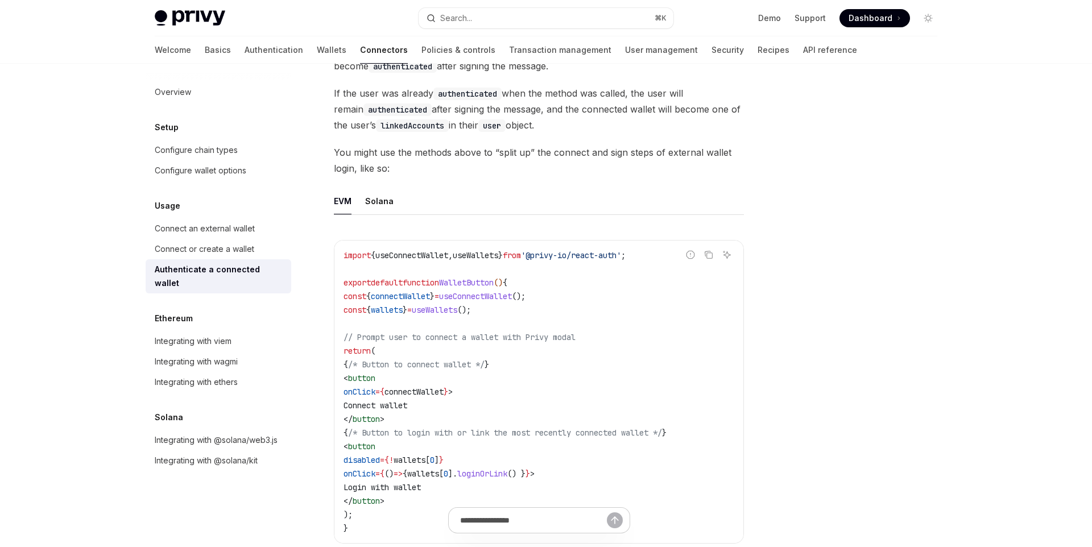
scroll to position [474, 0]
click at [233, 256] on link "Connect or create a wallet" at bounding box center [219, 249] width 146 height 20
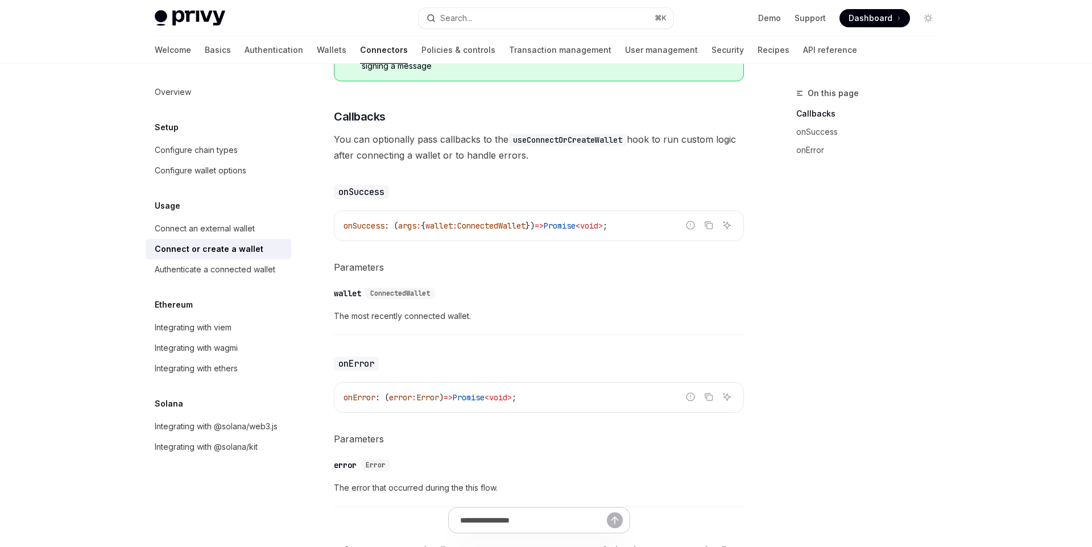
scroll to position [612, 0]
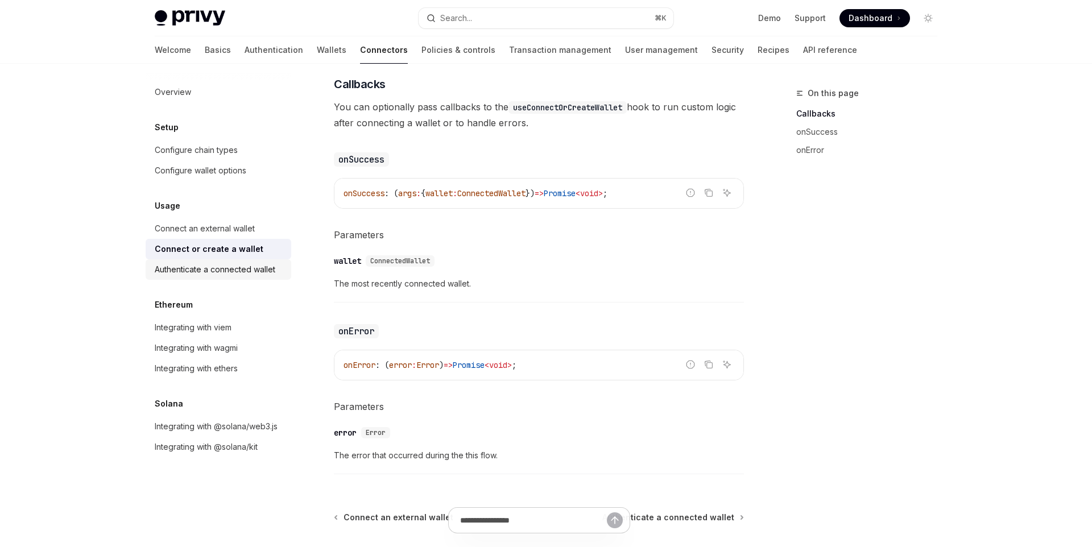
click at [260, 272] on div "Authenticate a connected wallet" at bounding box center [215, 270] width 121 height 14
type textarea "*"
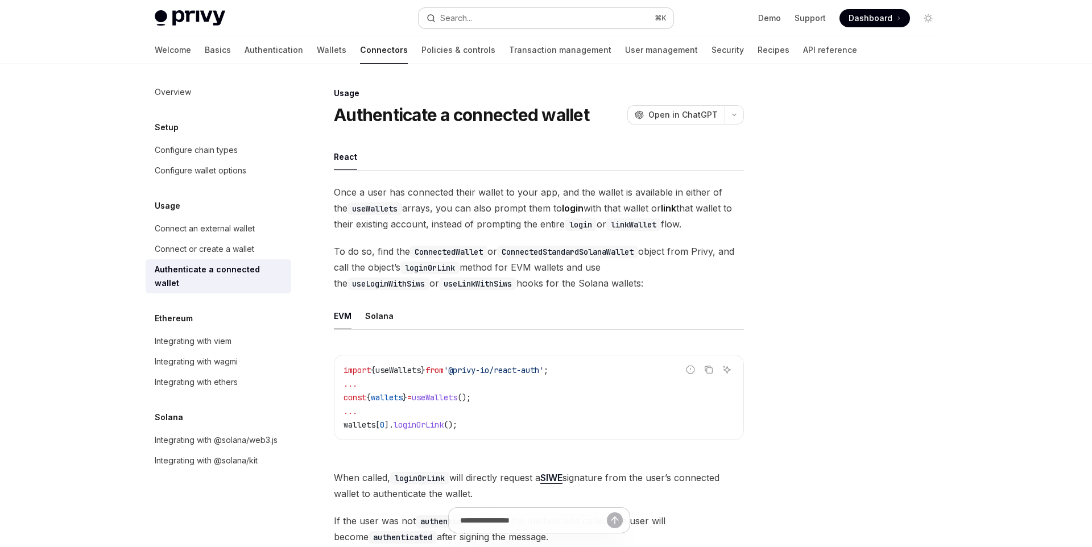
click at [501, 21] on button "Search... ⌘ K" at bounding box center [545, 18] width 255 height 20
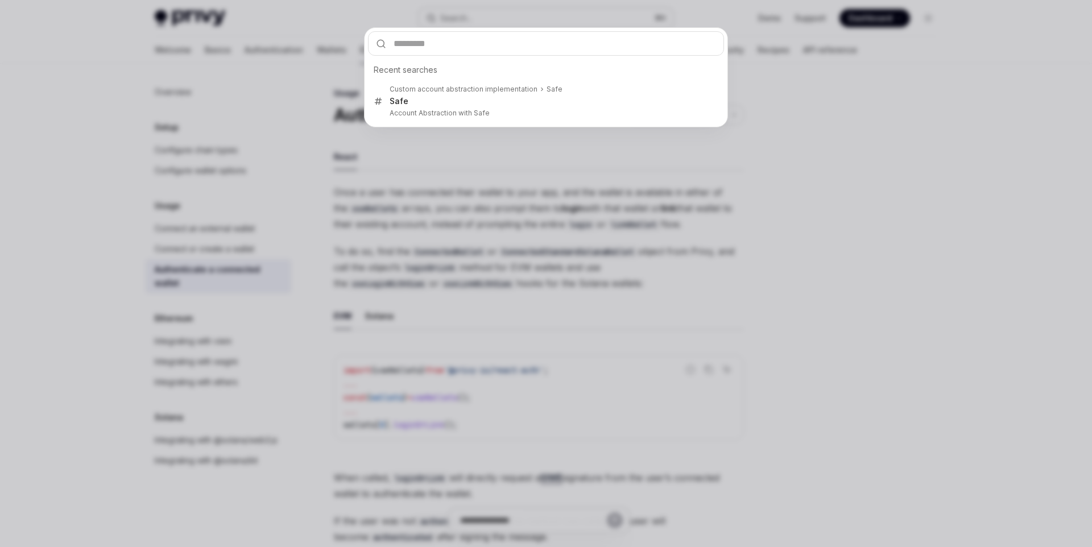
type input "**********"
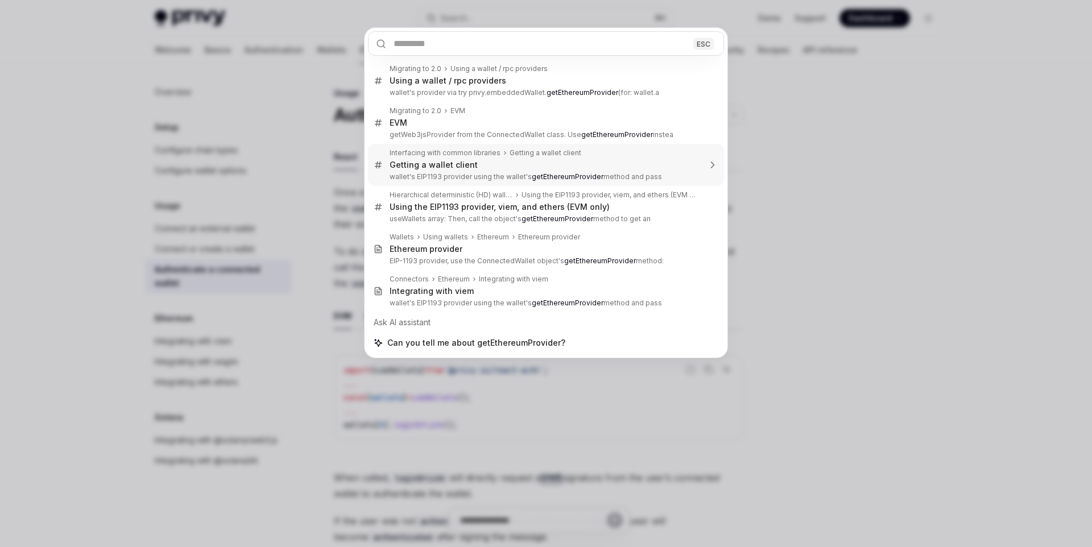
type textarea "*"
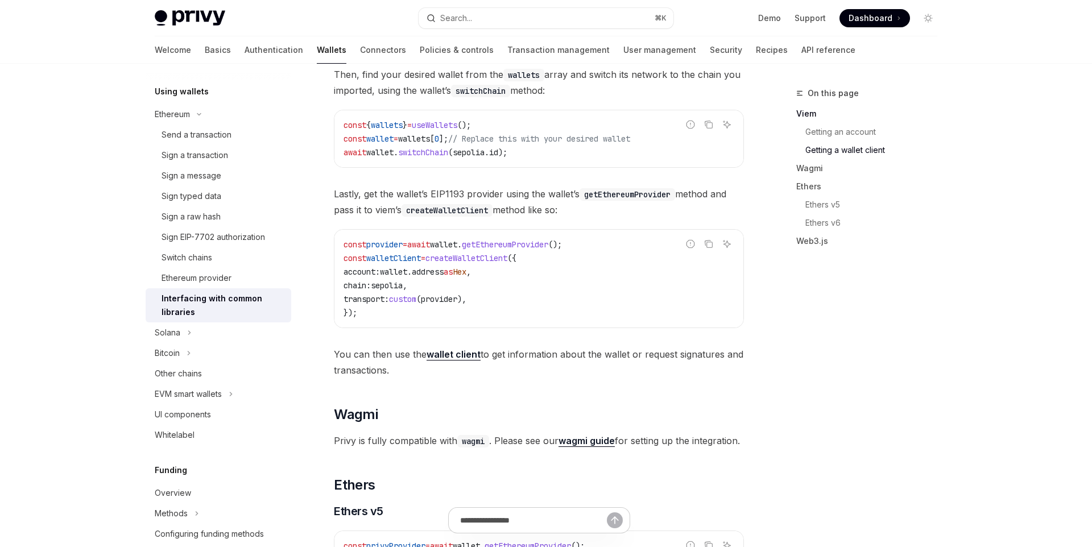
scroll to position [762, 0]
click at [923, 455] on div "On this page Viem Getting an account Getting a wallet client Wagmi Ethers Ether…" at bounding box center [859, 316] width 173 height 460
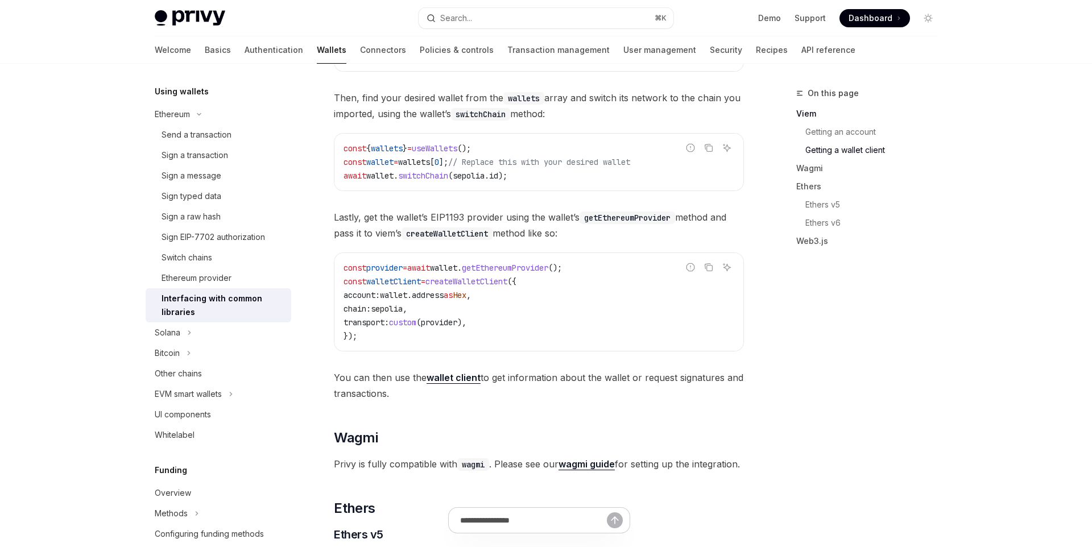
scroll to position [735, 0]
click at [663, 328] on code "const provider = await wallet . getEthereumProvider (); const walletClient = cr…" at bounding box center [538, 304] width 391 height 82
click at [540, 275] on span "getEthereumProvider" at bounding box center [505, 269] width 86 height 10
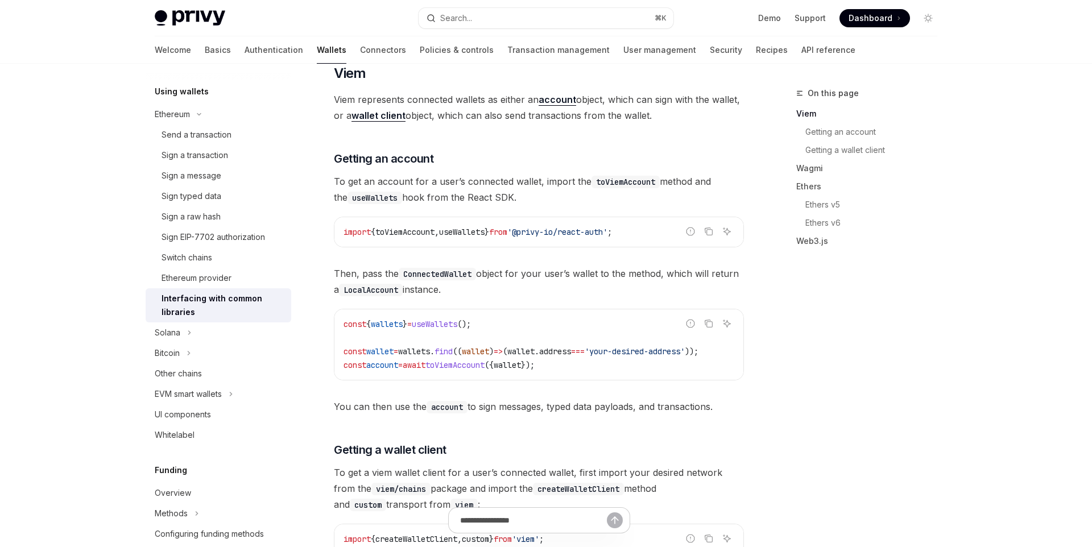
scroll to position [19, 0]
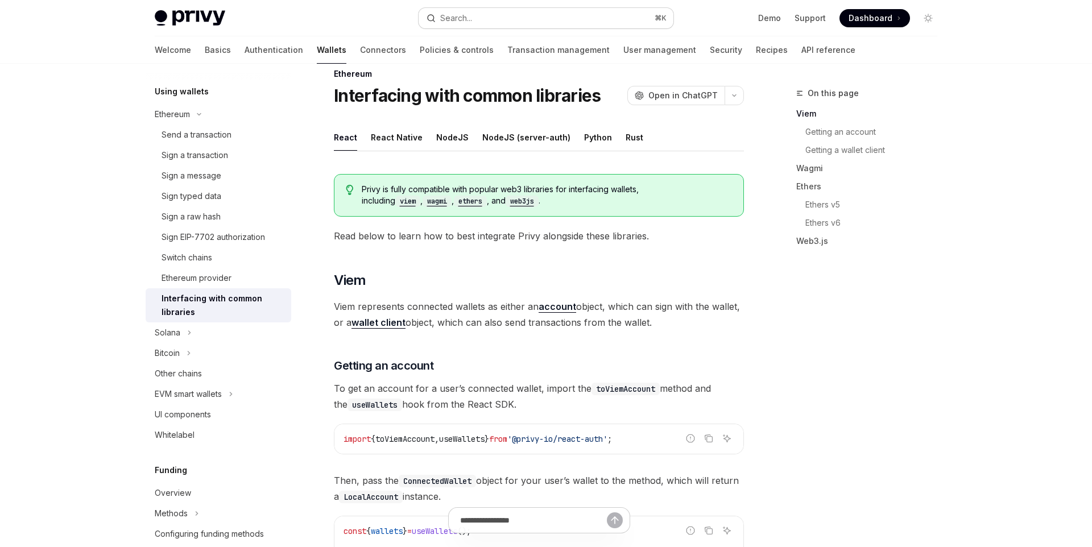
click at [545, 22] on button "Search... ⌘ K" at bounding box center [545, 18] width 255 height 20
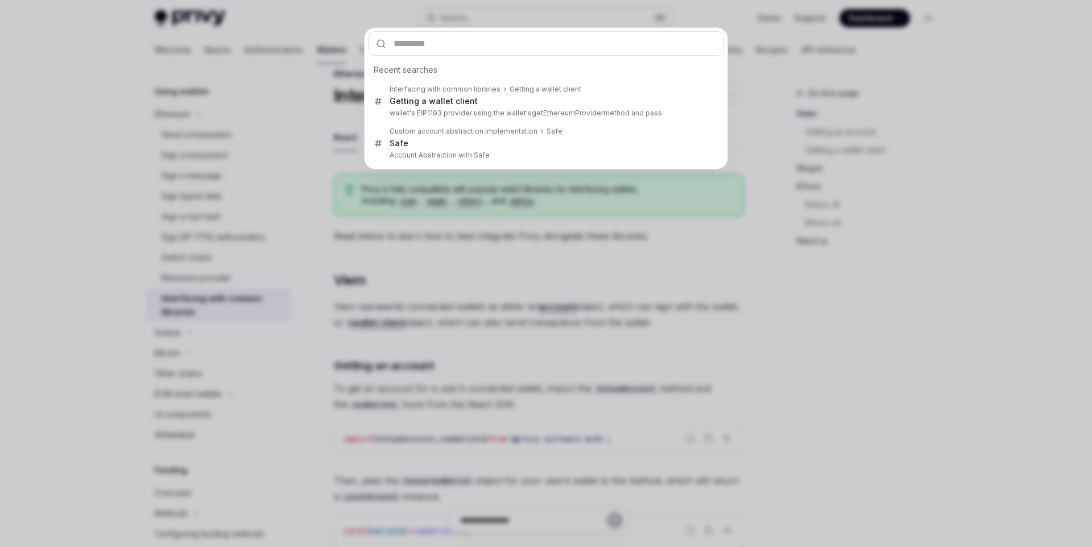
type input "**********"
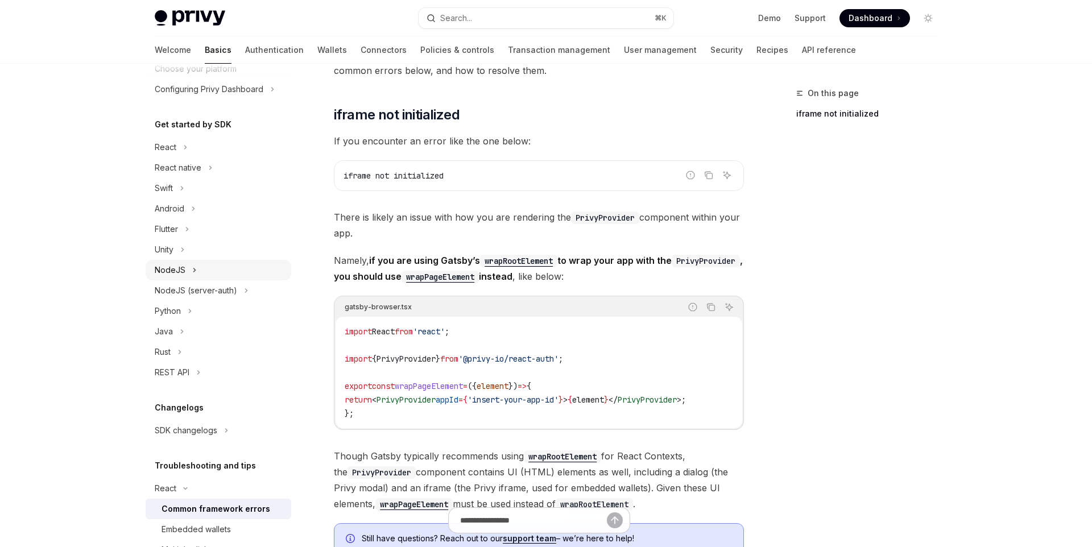
scroll to position [82, 0]
click at [205, 147] on button "React" at bounding box center [219, 149] width 146 height 20
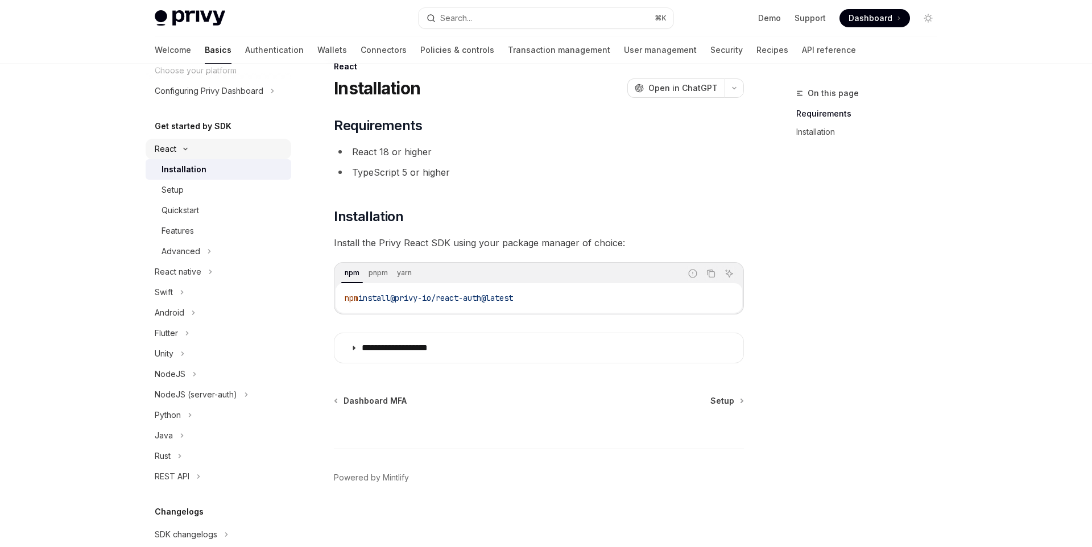
scroll to position [27, 0]
click at [206, 190] on div "Setup" at bounding box center [222, 190] width 123 height 14
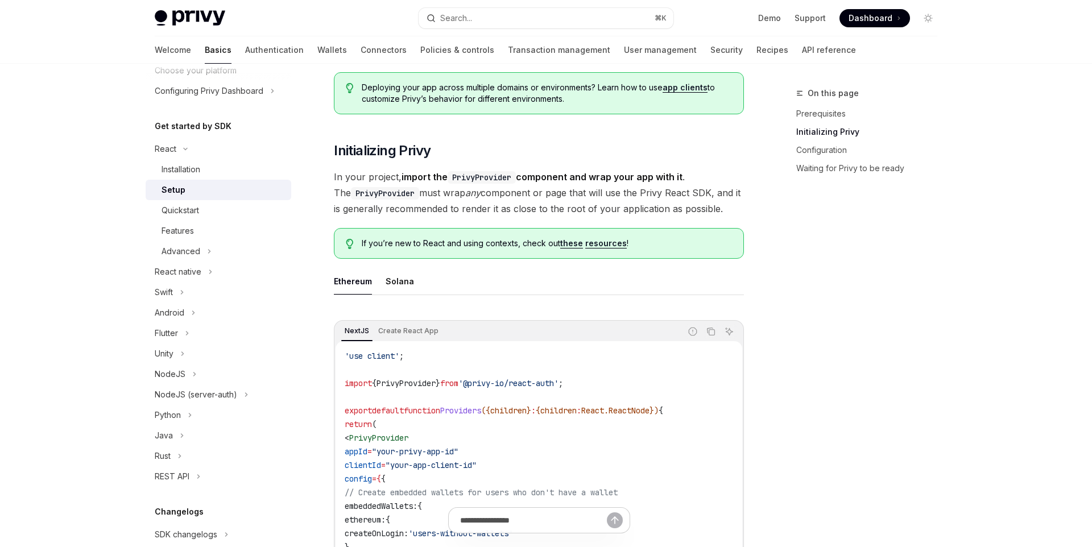
scroll to position [346, 0]
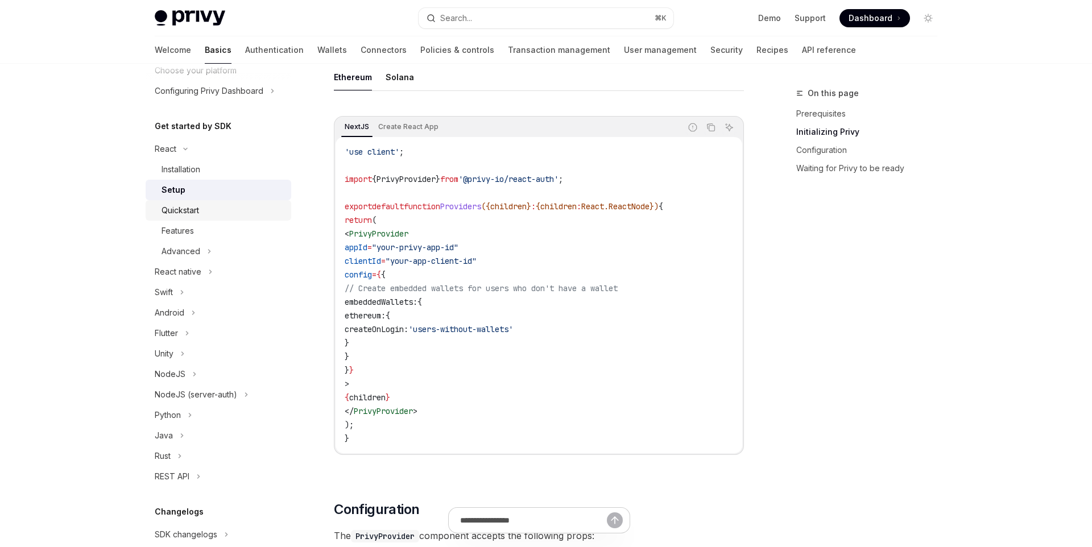
click at [197, 214] on div "Quickstart" at bounding box center [180, 211] width 38 height 14
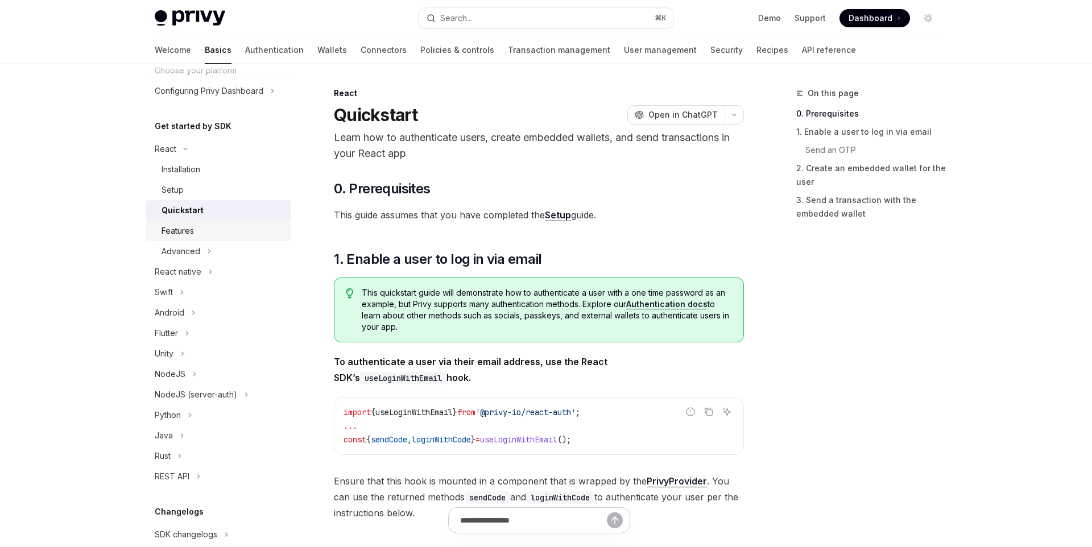
click at [199, 234] on div "Features" at bounding box center [222, 231] width 123 height 14
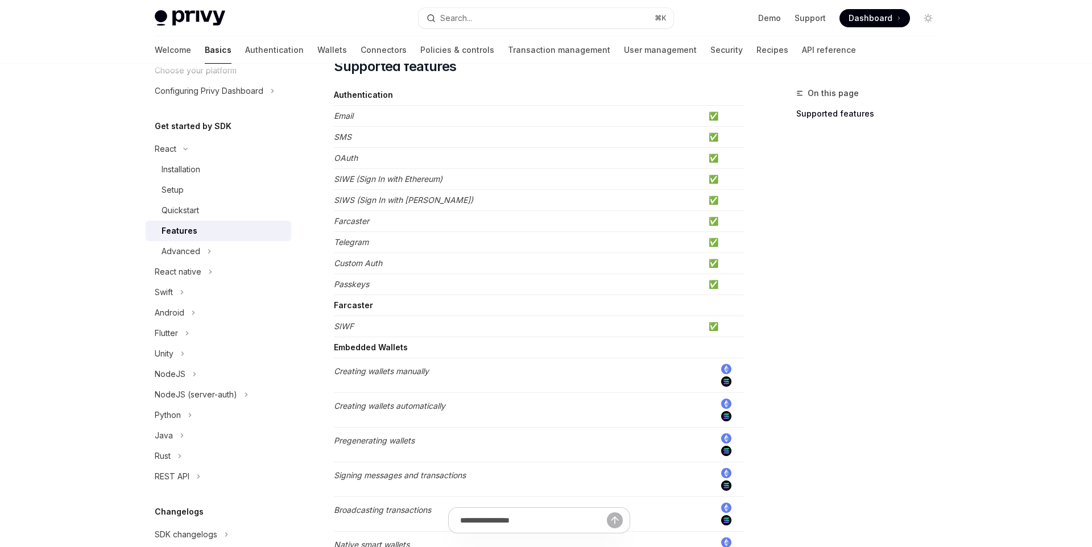
scroll to position [205, 0]
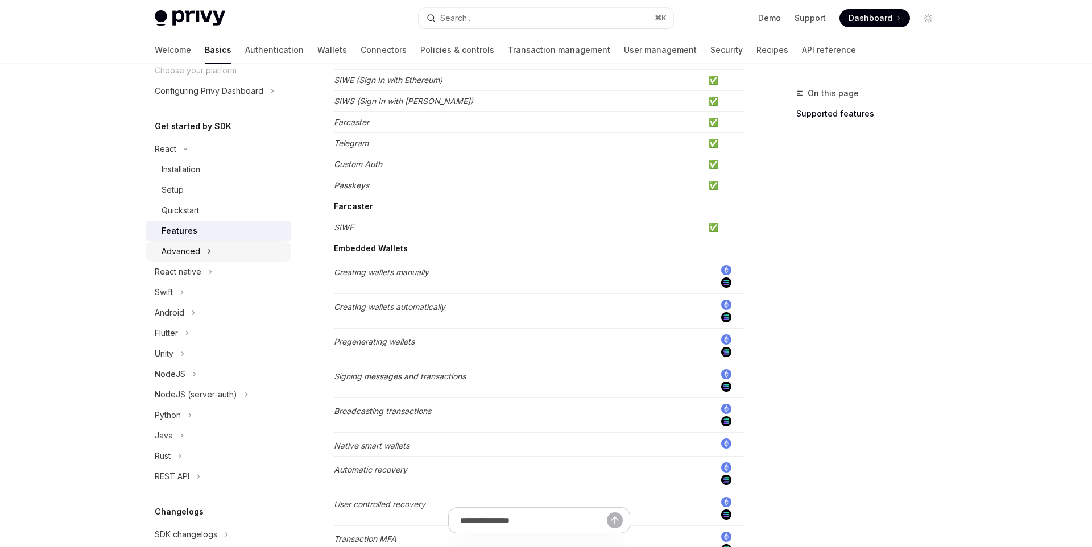
click at [213, 246] on button "Advanced" at bounding box center [219, 251] width 146 height 20
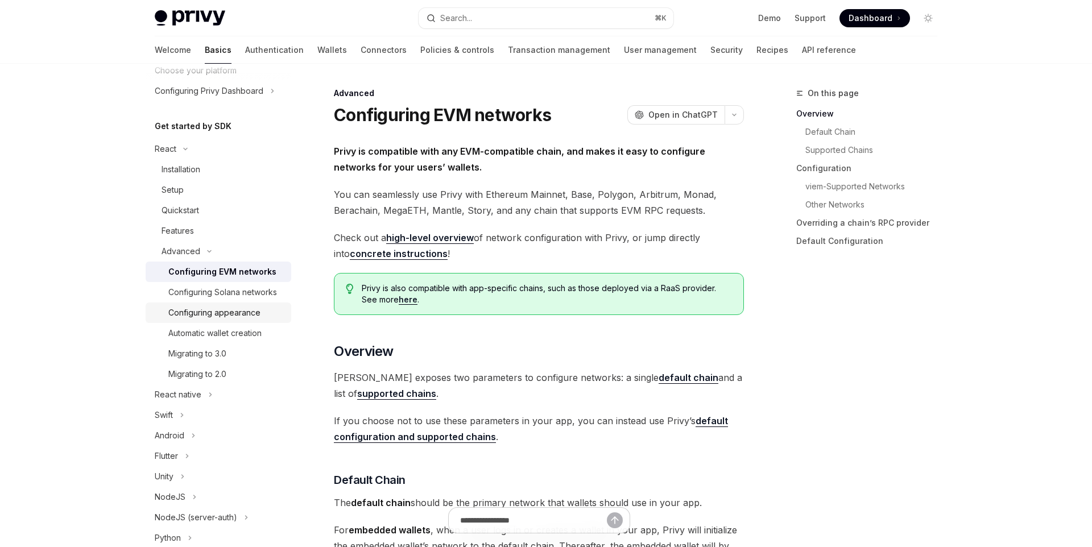
click at [258, 309] on div "Configuring appearance" at bounding box center [214, 313] width 92 height 14
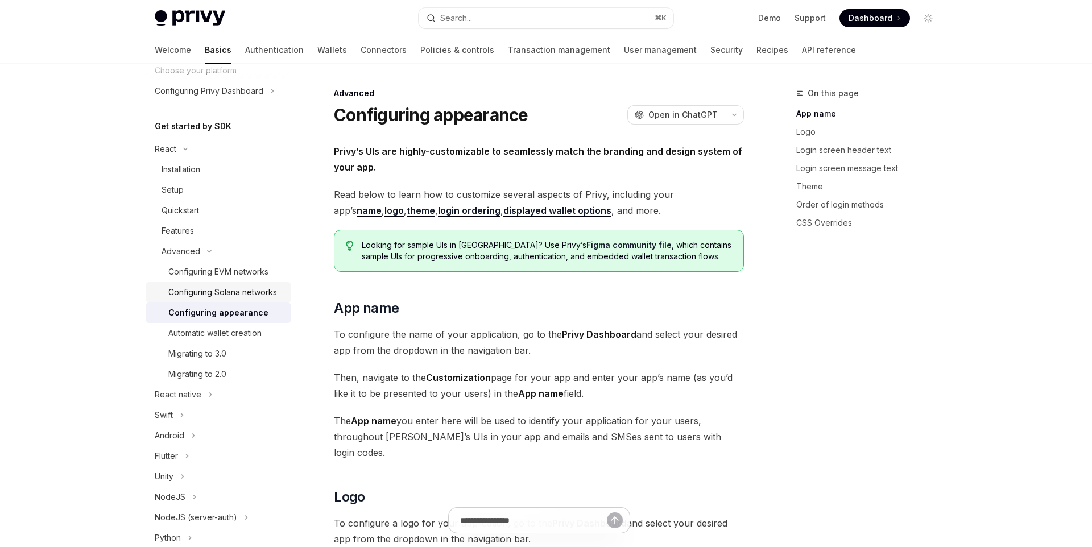
click at [259, 295] on div "Configuring Solana networks" at bounding box center [222, 292] width 109 height 14
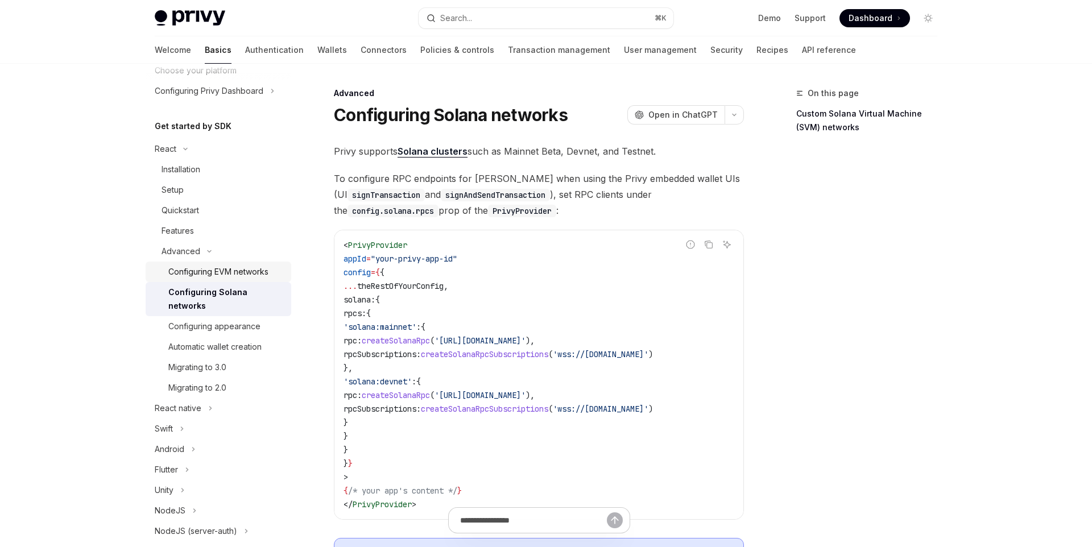
click at [254, 274] on div "Configuring EVM networks" at bounding box center [218, 272] width 100 height 14
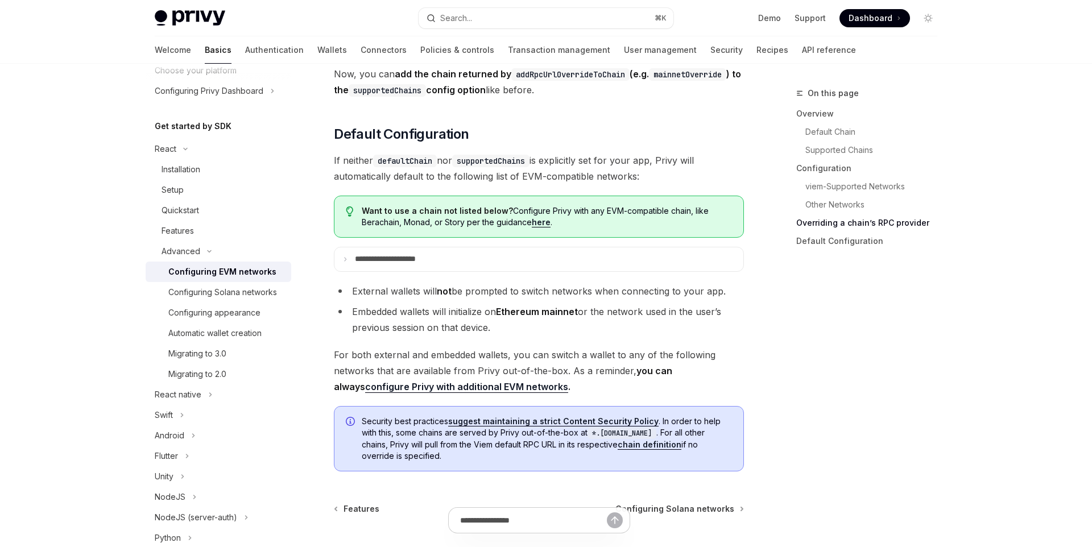
scroll to position [2901, 0]
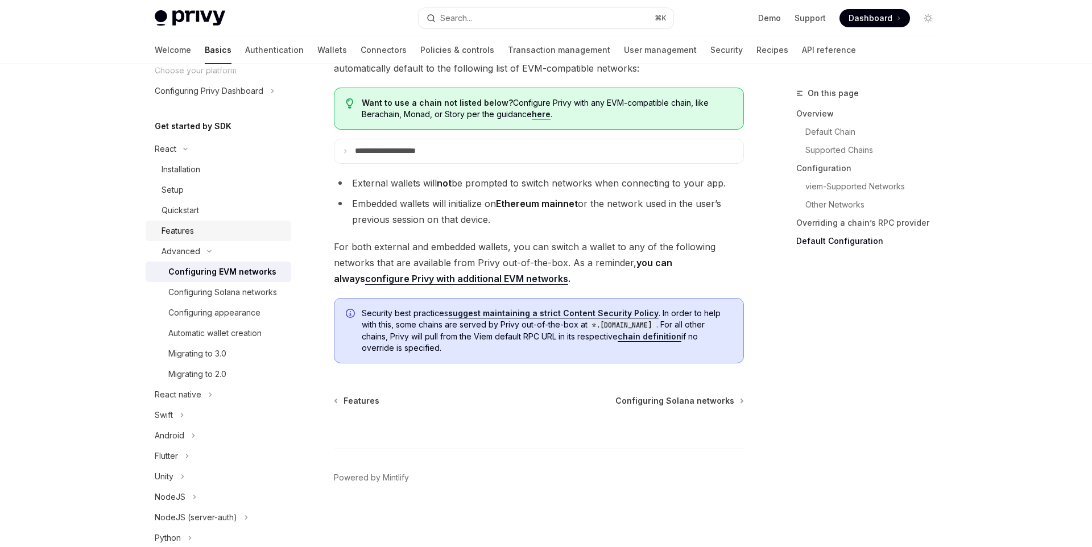
click at [251, 227] on div "Features" at bounding box center [222, 231] width 123 height 14
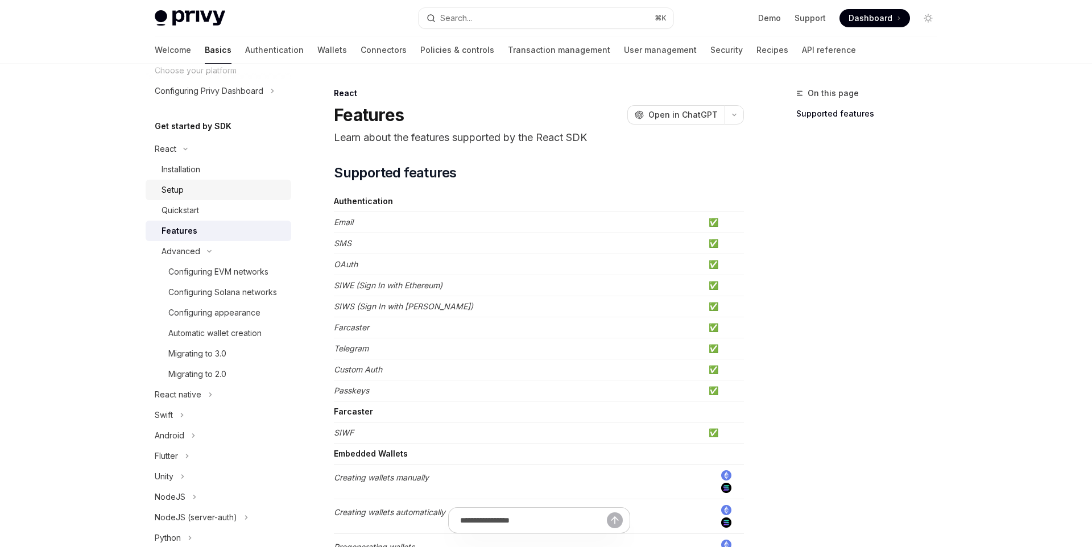
click at [183, 192] on div "Setup" at bounding box center [172, 190] width 22 height 14
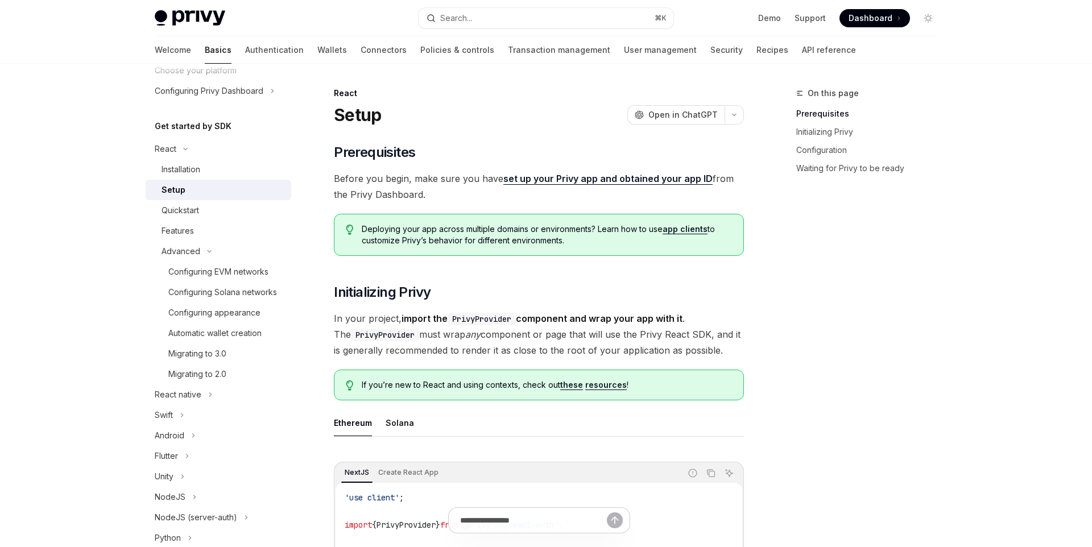
type textarea "*"
click at [510, 20] on button "Search... ⌘ K" at bounding box center [545, 18] width 255 height 20
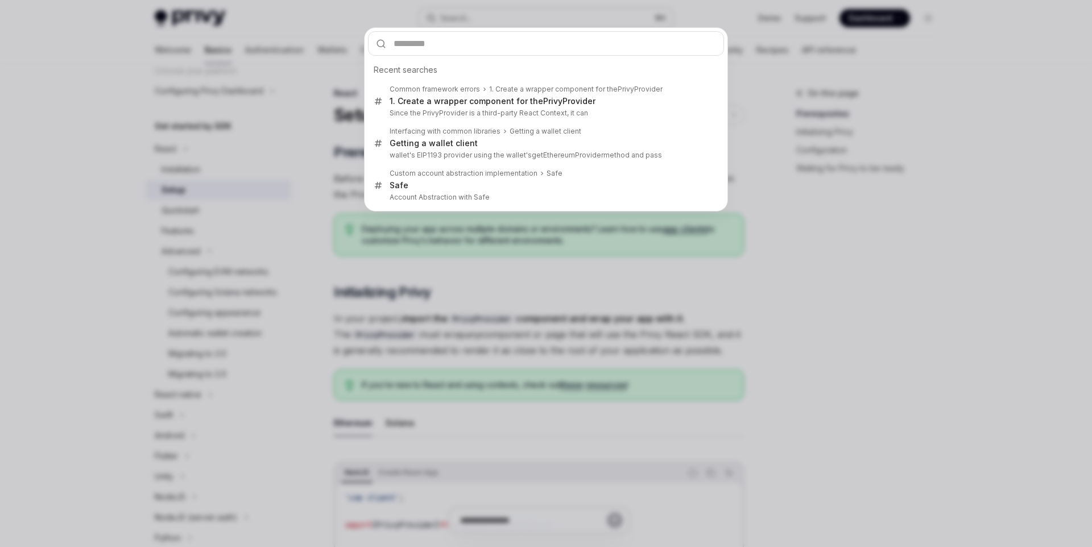
type input "**********"
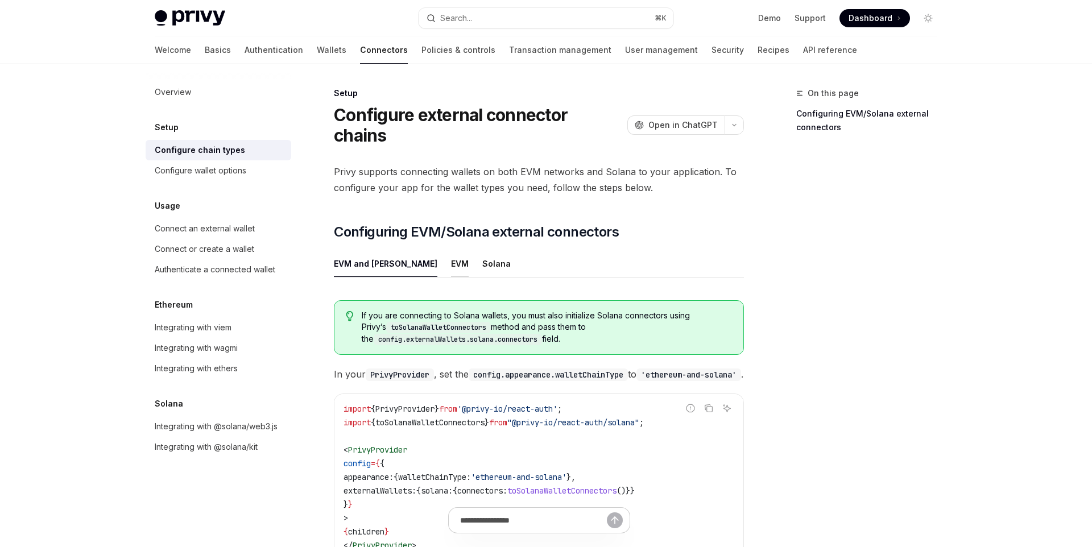
click at [451, 250] on div "EVM" at bounding box center [460, 263] width 18 height 27
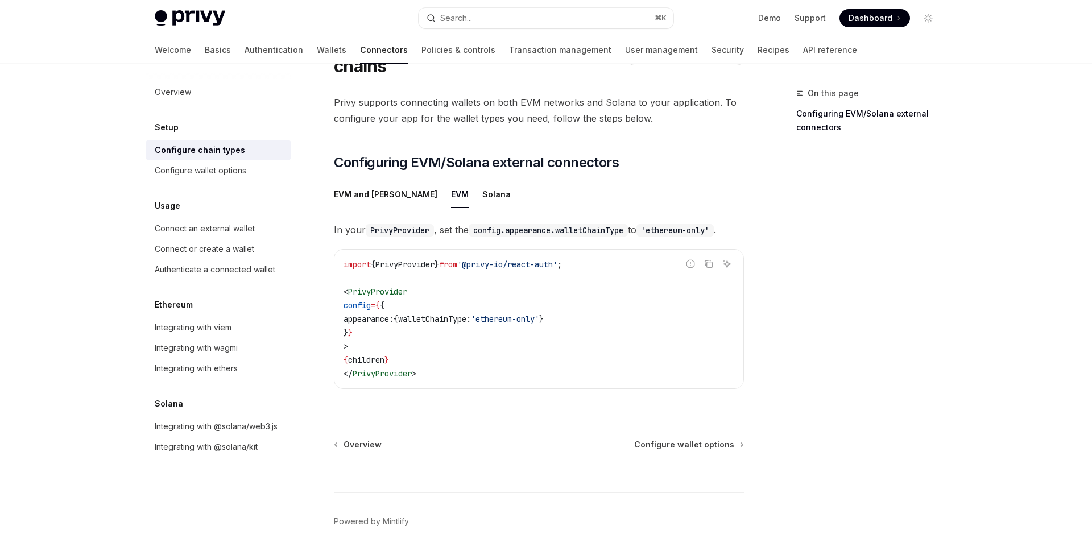
scroll to position [71, 0]
click at [362, 180] on div "EVM and Solana" at bounding box center [385, 192] width 103 height 27
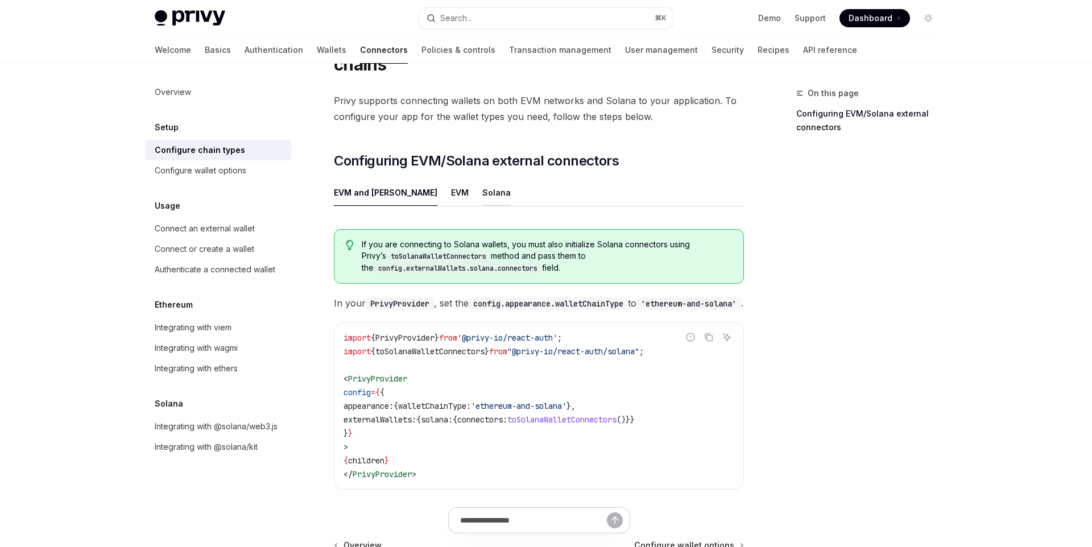
click at [482, 179] on div "Solana" at bounding box center [496, 192] width 28 height 27
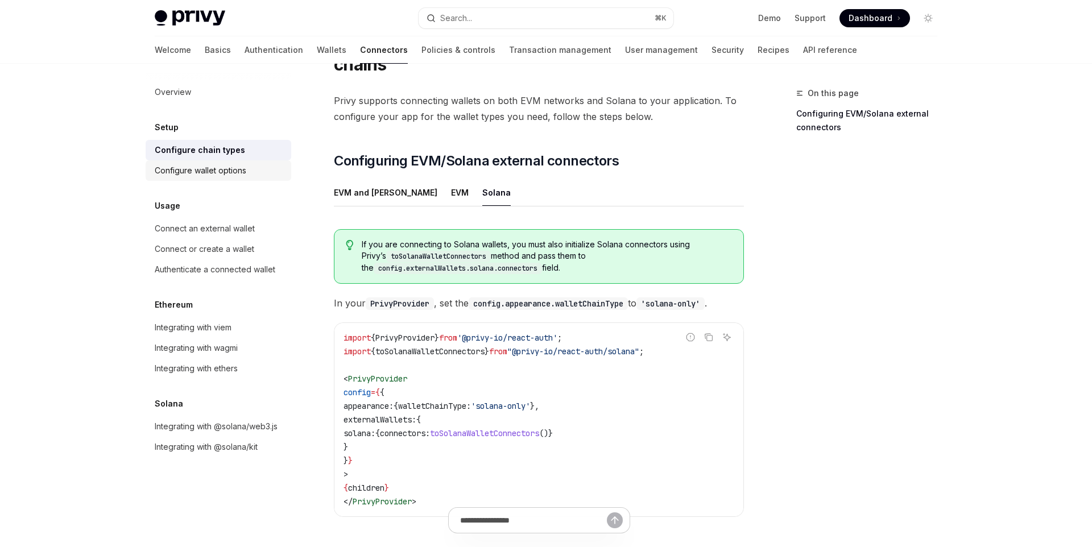
click at [226, 164] on div "Configure wallet options" at bounding box center [201, 171] width 92 height 14
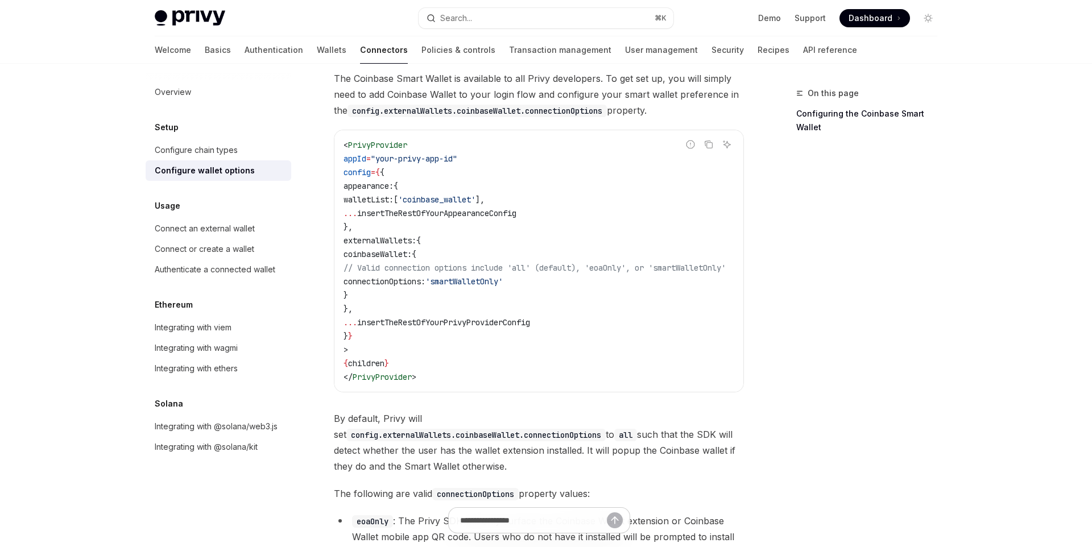
scroll to position [1326, 0]
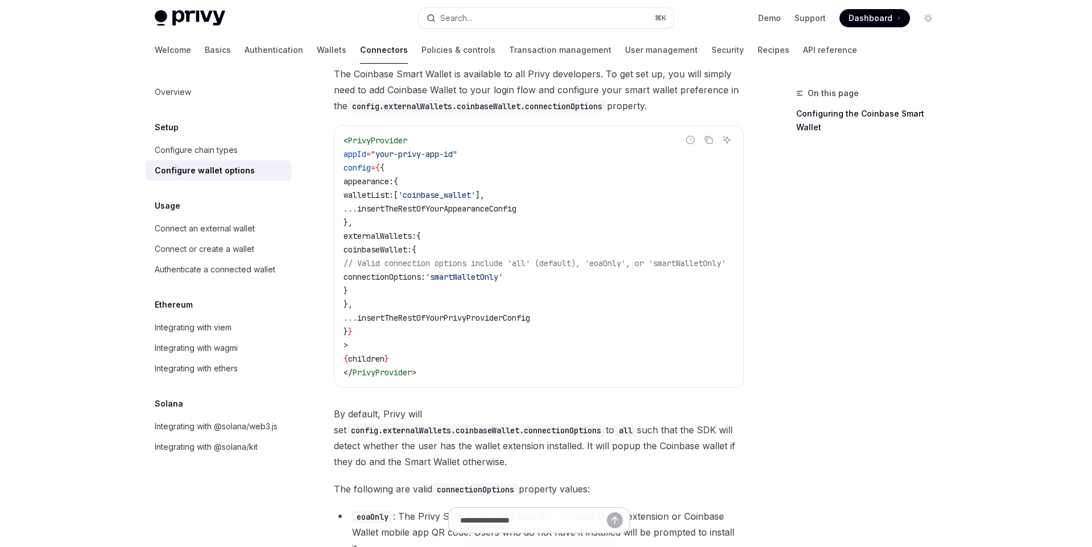
click at [413, 233] on span "externalWallets:" at bounding box center [379, 236] width 73 height 10
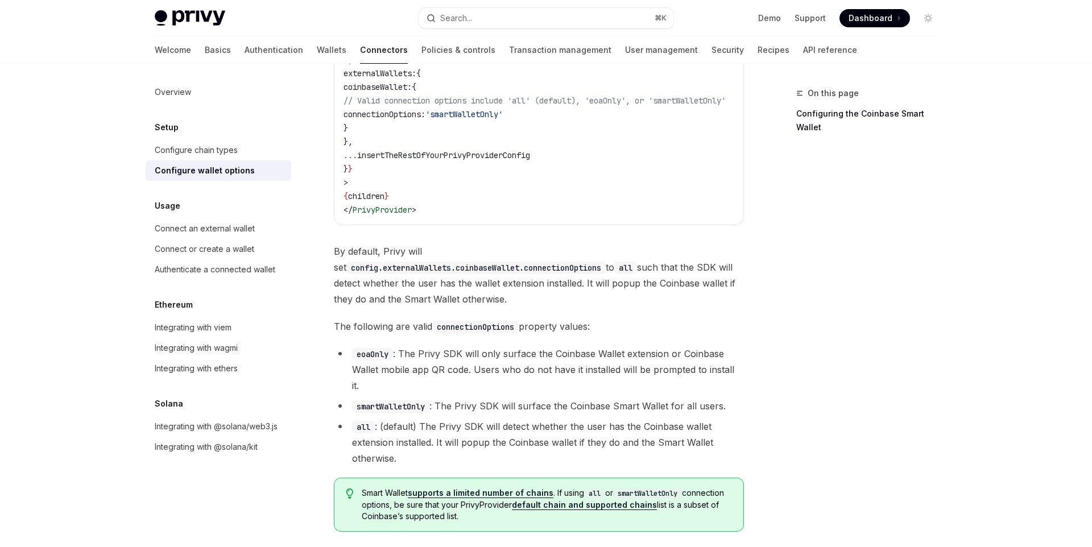
scroll to position [1623, 0]
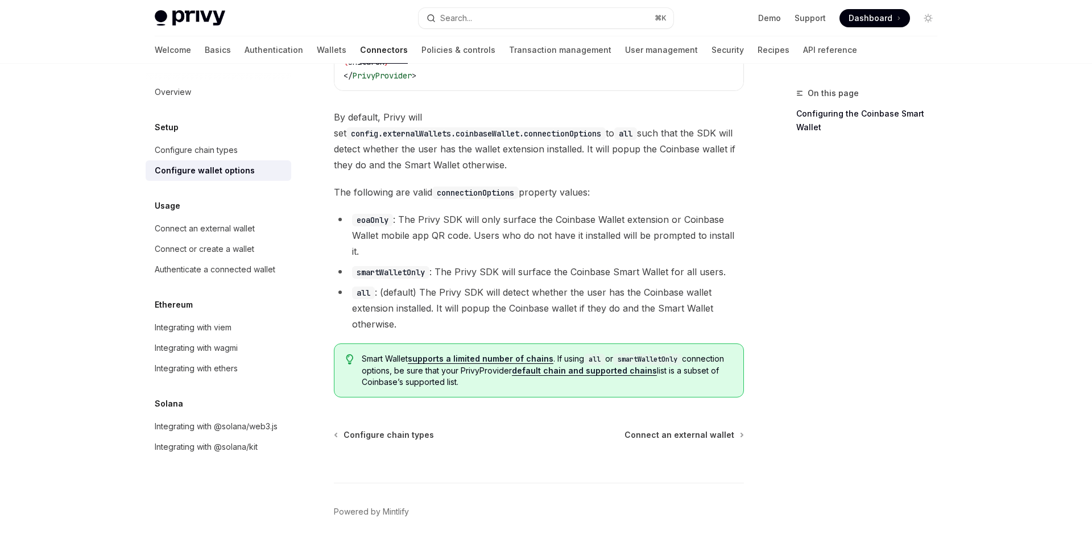
type textarea "*"
